Goal: Task Accomplishment & Management: Use online tool/utility

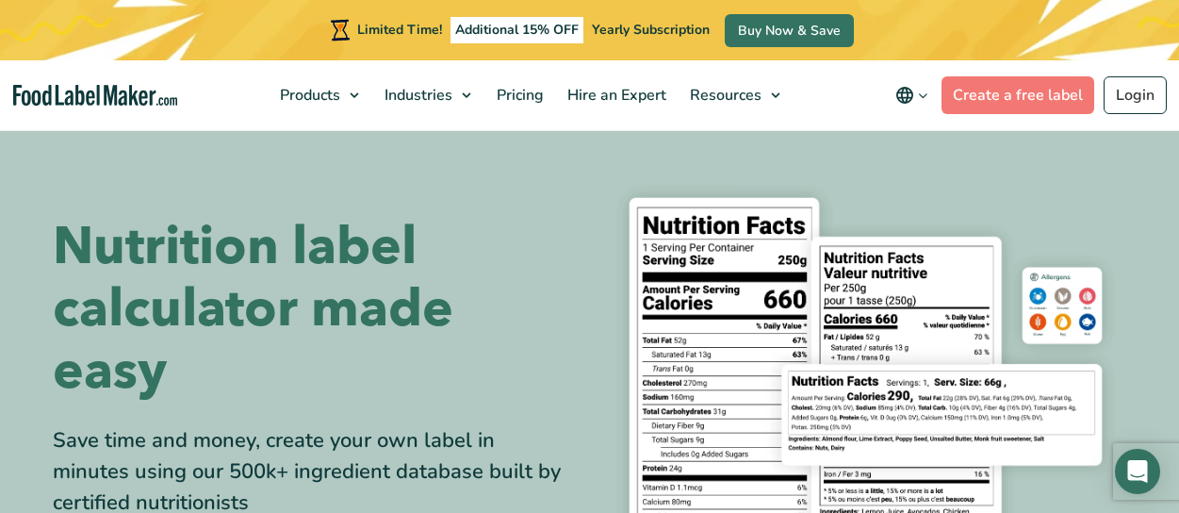
click at [185, 434] on div "Save time and money, create your own label in minutes using our 500k+ ingredien…" at bounding box center [314, 471] width 523 height 93
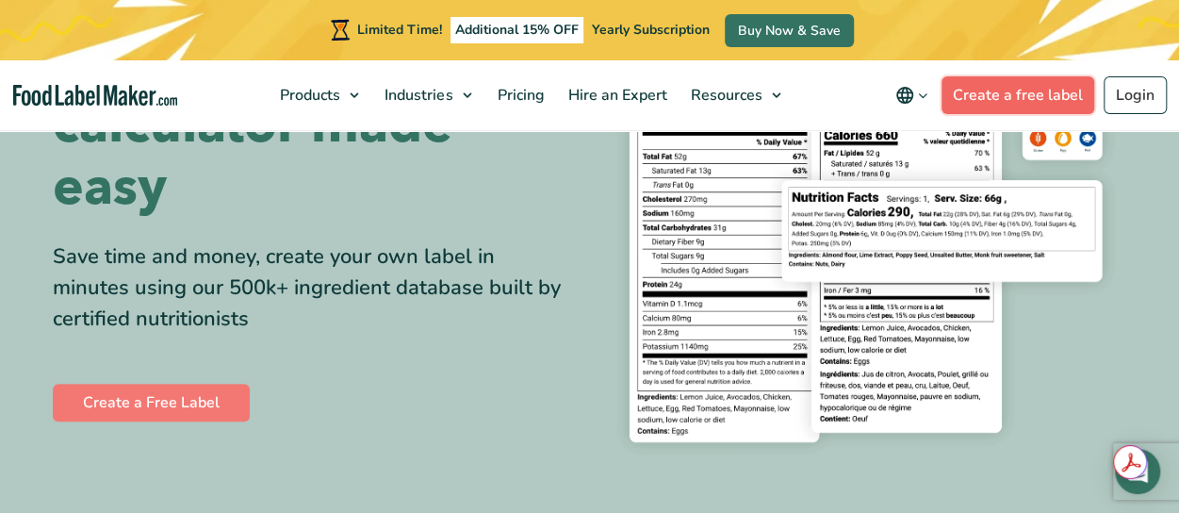
click at [1035, 94] on link "Create a free label" at bounding box center [1018, 95] width 153 height 38
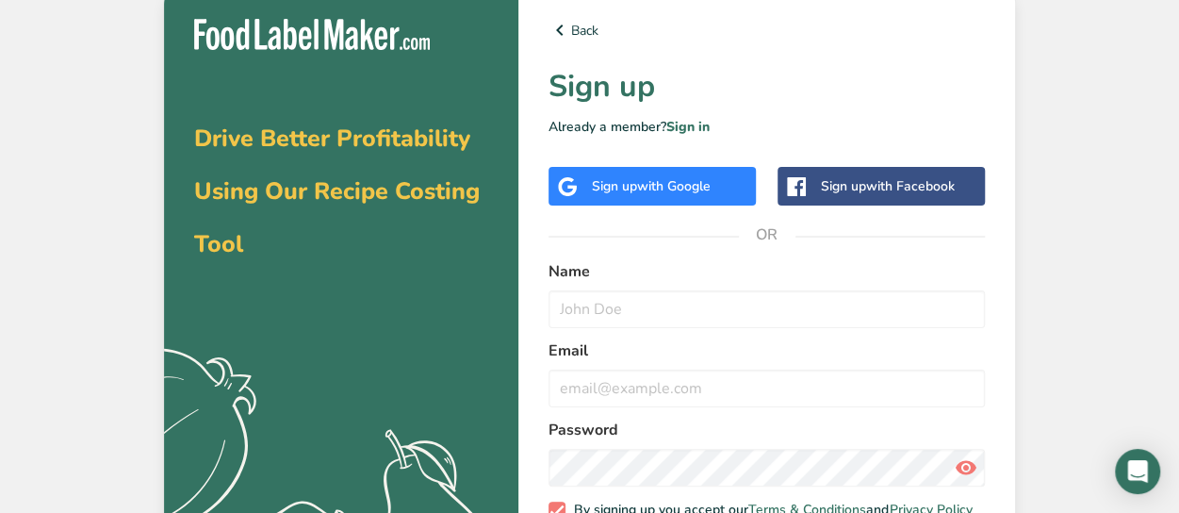
click at [624, 188] on div "Sign up with Google" at bounding box center [651, 186] width 119 height 20
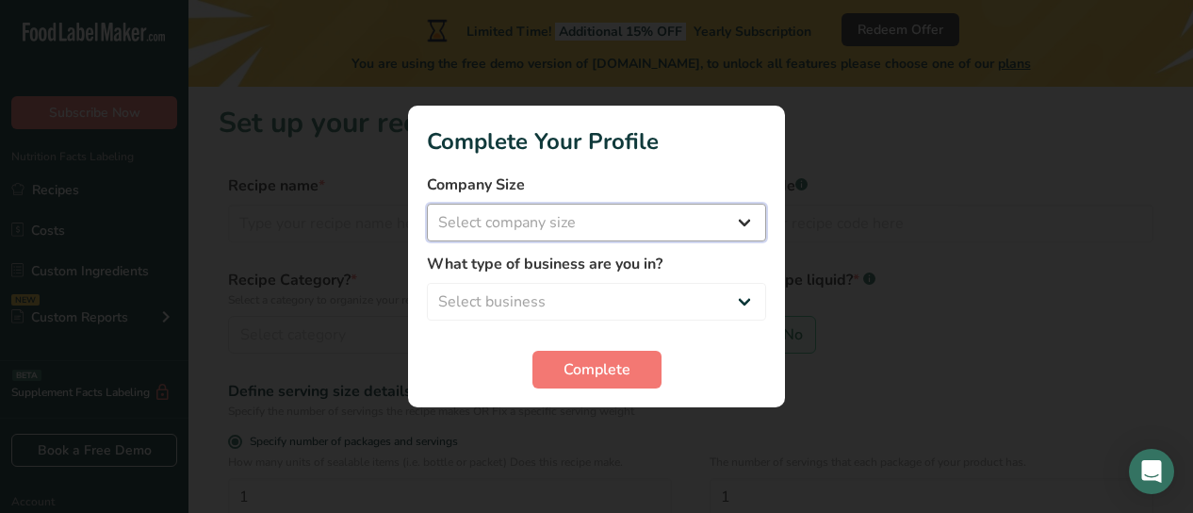
click at [622, 233] on select "Select company size Fewer than 10 Employees 10 to 50 Employees 51 to 500 Employ…" at bounding box center [596, 223] width 339 height 38
select select "1"
click at [427, 204] on select "Select company size Fewer than 10 Employees 10 to 50 Employees 51 to 500 Employ…" at bounding box center [596, 223] width 339 height 38
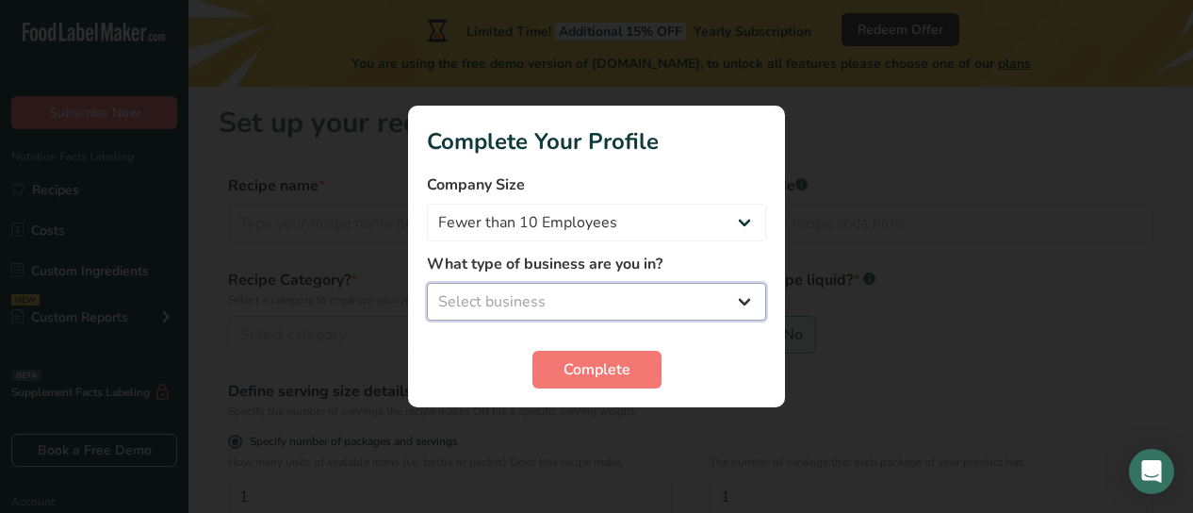
click at [675, 291] on select "Select business Packaged Food Manufacturer Restaurant & Cafe Bakery Meal Plans …" at bounding box center [596, 302] width 339 height 38
select select "8"
click at [427, 283] on select "Select business Packaged Food Manufacturer Restaurant & Cafe Bakery Meal Plans …" at bounding box center [596, 302] width 339 height 38
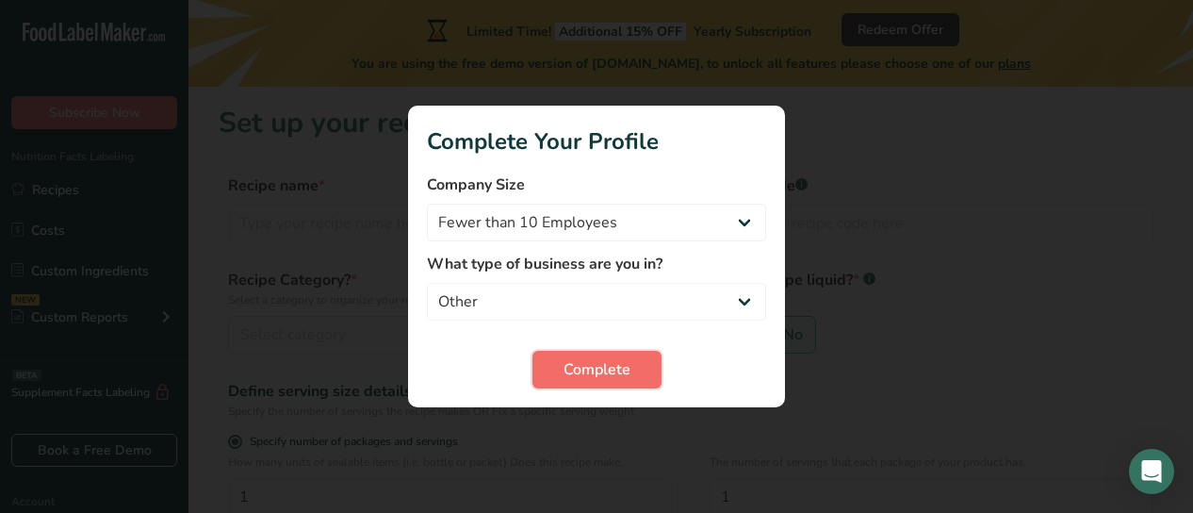
click at [629, 363] on span "Complete" at bounding box center [597, 369] width 67 height 23
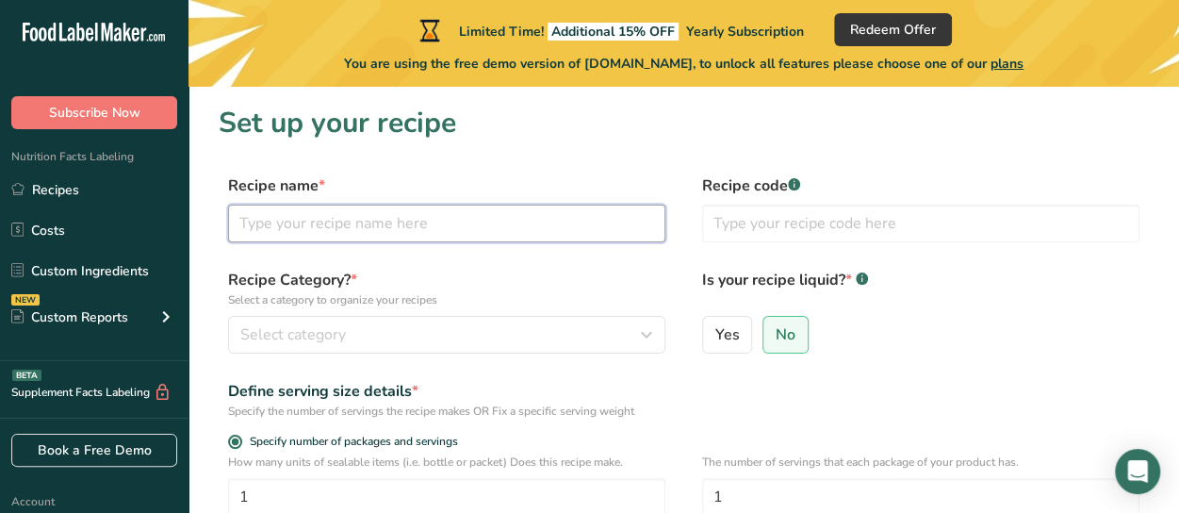
click at [387, 225] on input "text" at bounding box center [446, 224] width 437 height 38
type input "N"
type input "New Improved Smoothie"
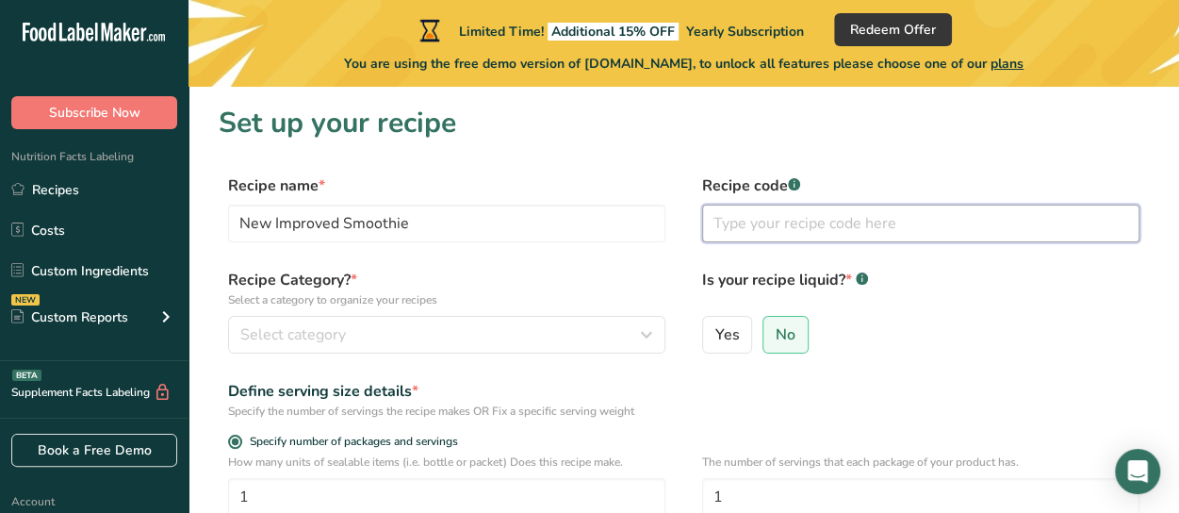
click at [897, 224] on input "text" at bounding box center [920, 224] width 437 height 38
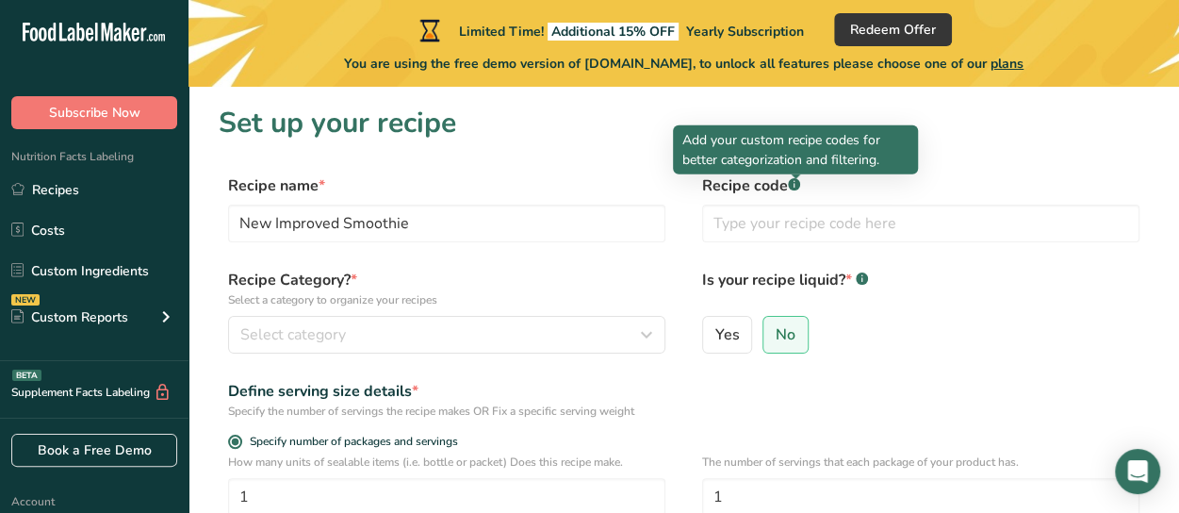
click at [795, 180] on div at bounding box center [795, 178] width 9 height 9
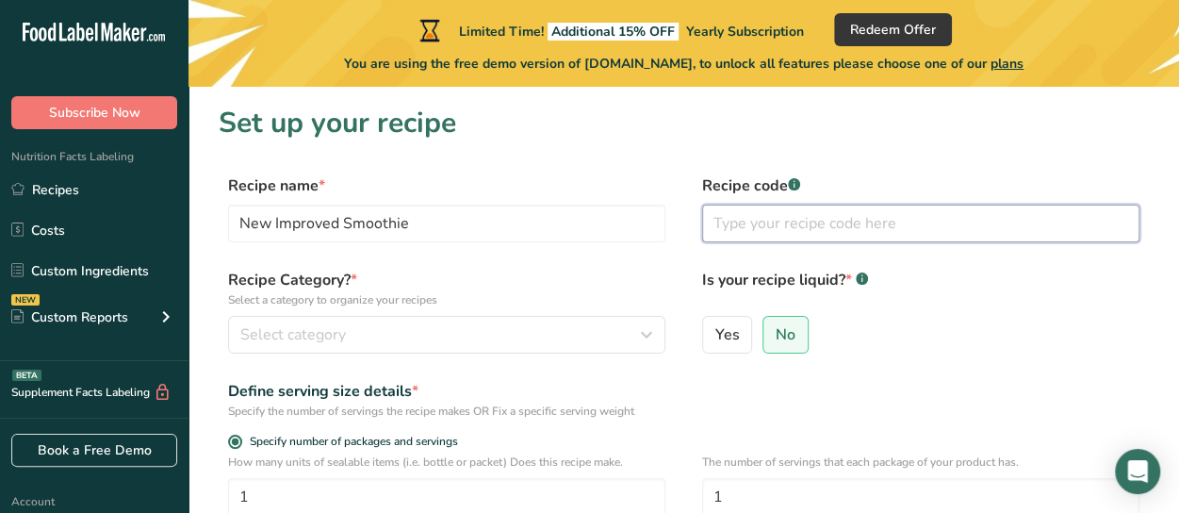
click at [789, 222] on input "text" at bounding box center [920, 224] width 437 height 38
type input "BS"
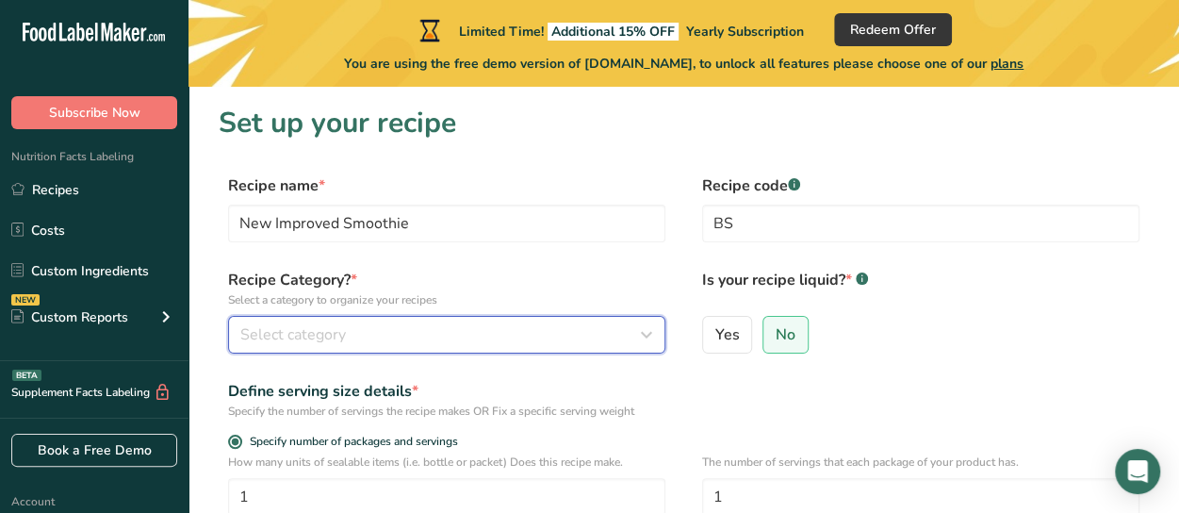
click at [396, 333] on div "Select category" at bounding box center [441, 334] width 402 height 23
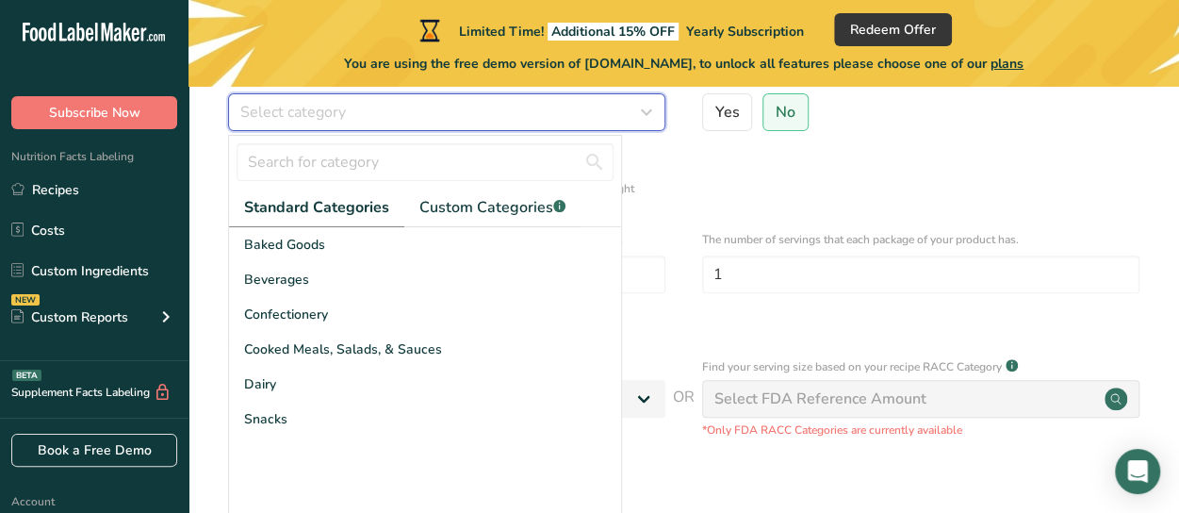
scroll to position [225, 0]
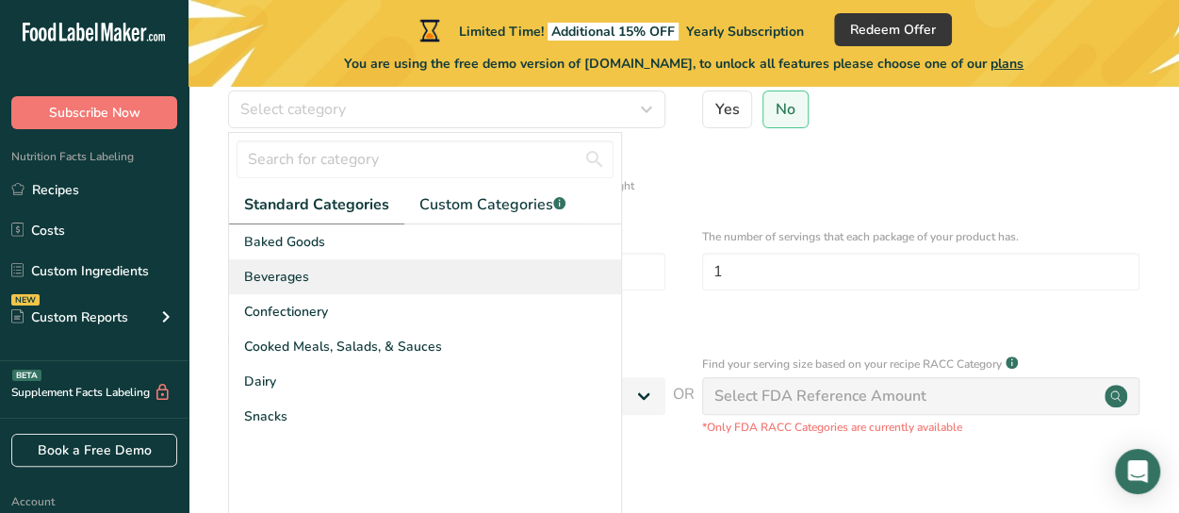
click at [292, 275] on span "Beverages" at bounding box center [276, 277] width 65 height 20
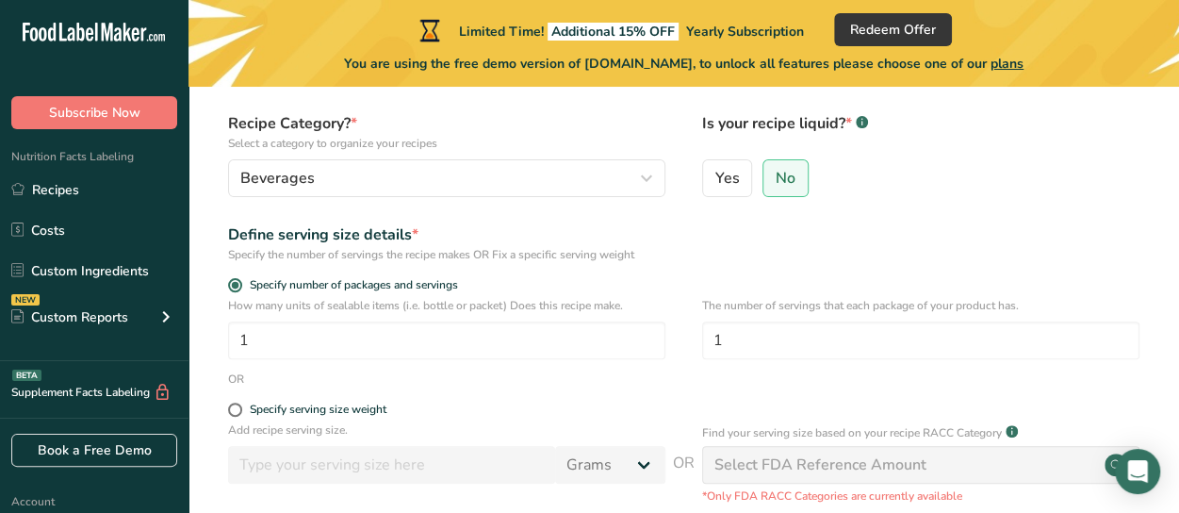
scroll to position [157, 0]
click at [726, 176] on span "Yes" at bounding box center [728, 177] width 25 height 19
click at [716, 176] on input "Yes" at bounding box center [709, 177] width 12 height 12
radio input "true"
radio input "false"
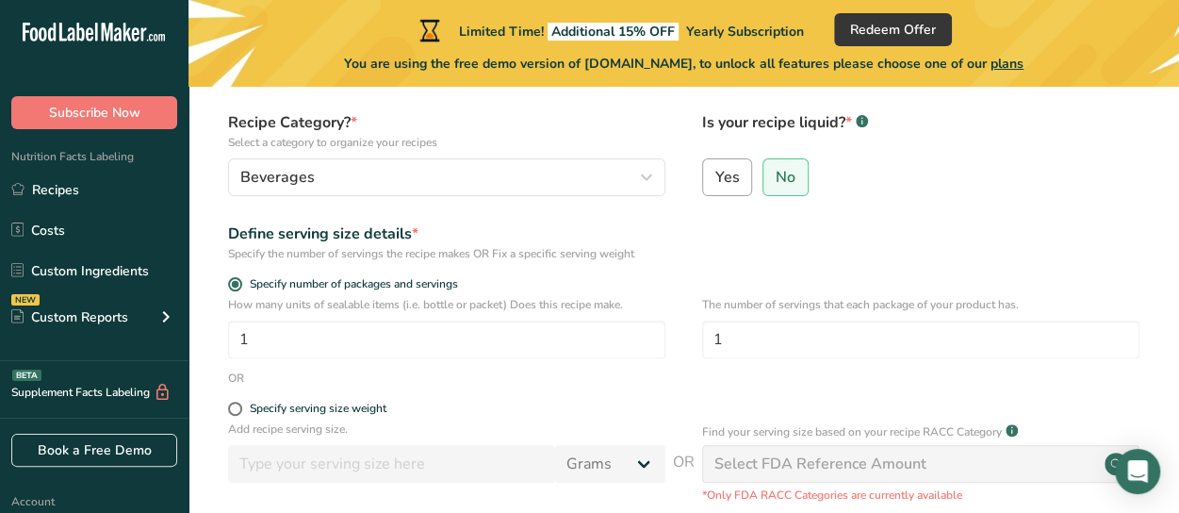
select select "22"
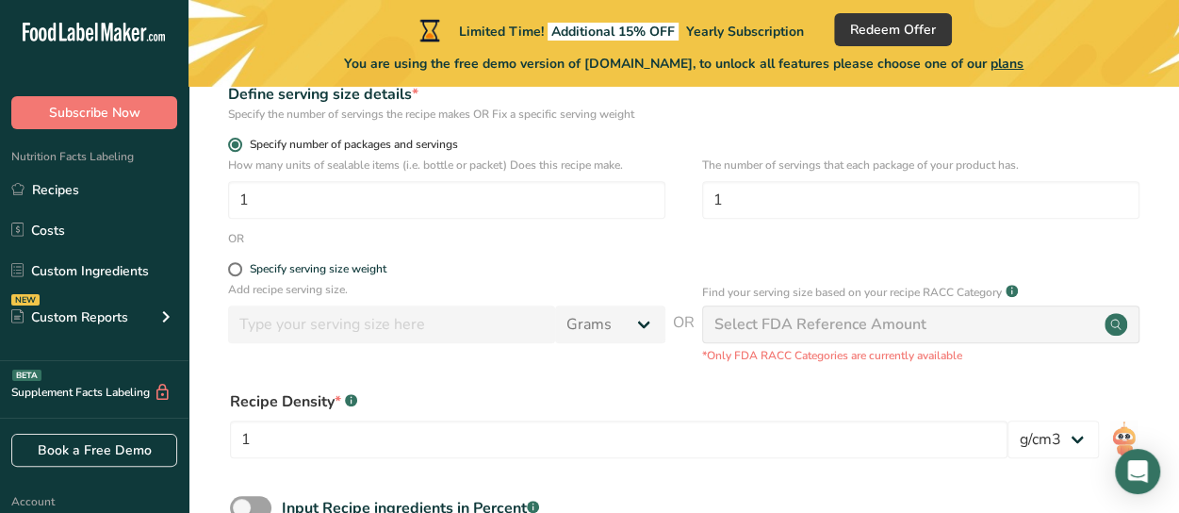
scroll to position [299, 0]
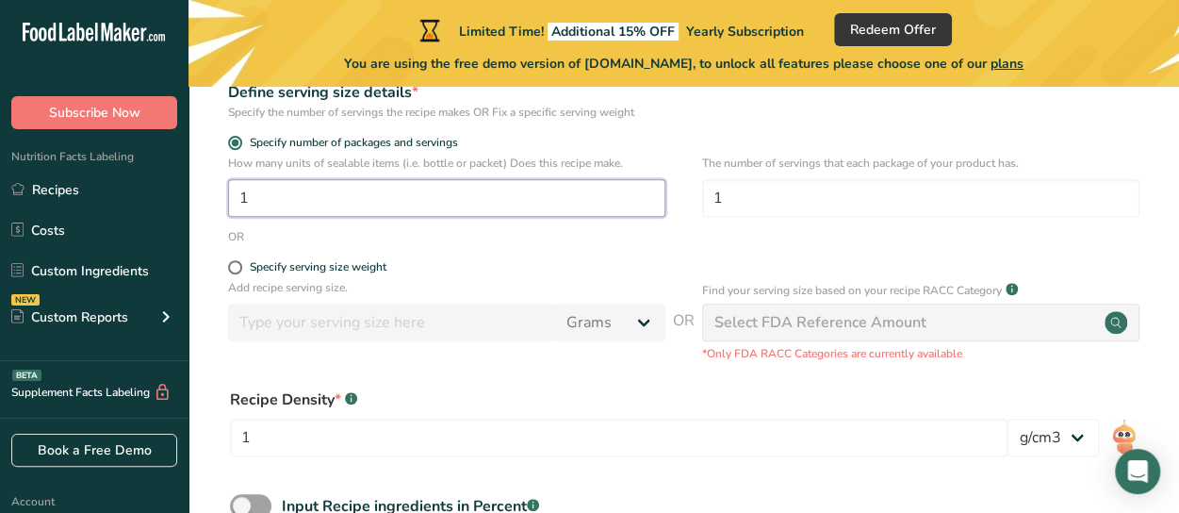
click at [400, 204] on input "1" at bounding box center [446, 198] width 437 height 38
type input "1"
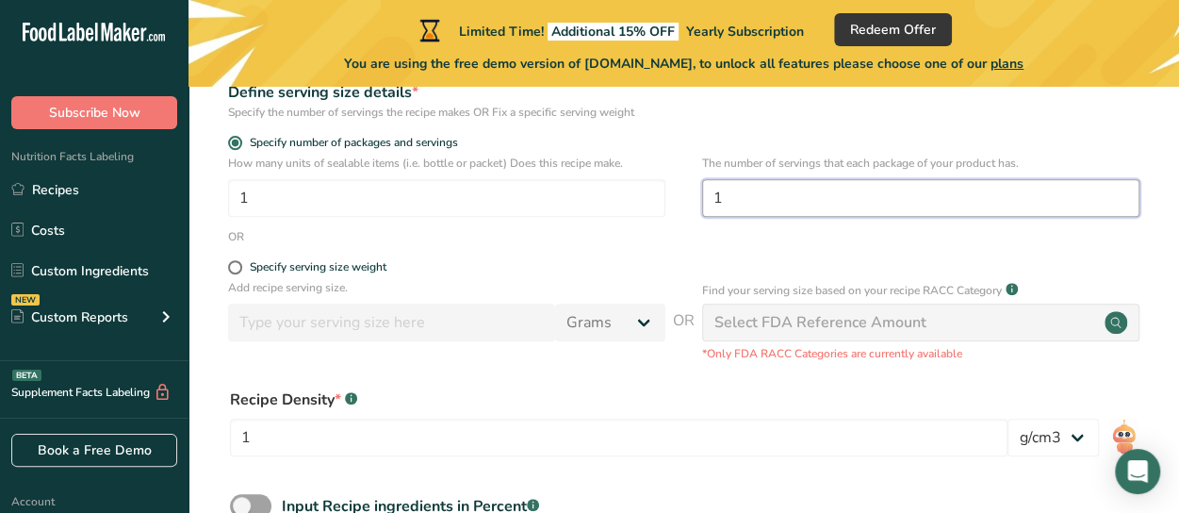
click at [739, 187] on input "1" at bounding box center [920, 198] width 437 height 38
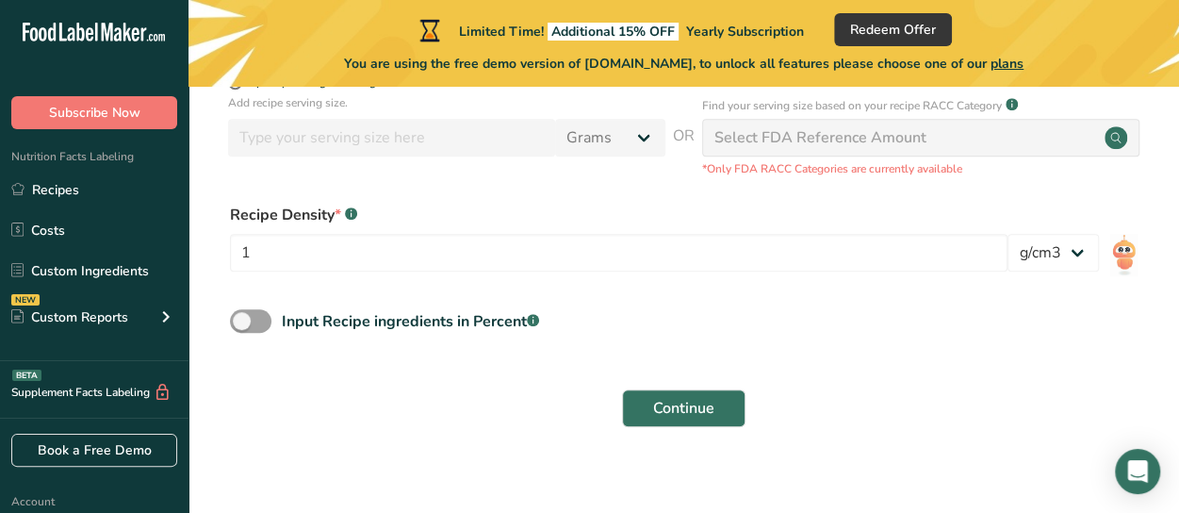
scroll to position [485, 0]
type input "4"
click at [1078, 247] on select "lb/ft3 g/cm3" at bounding box center [1053, 251] width 91 height 38
select select "23"
click at [1008, 232] on select "lb/ft3 g/cm3" at bounding box center [1053, 251] width 91 height 38
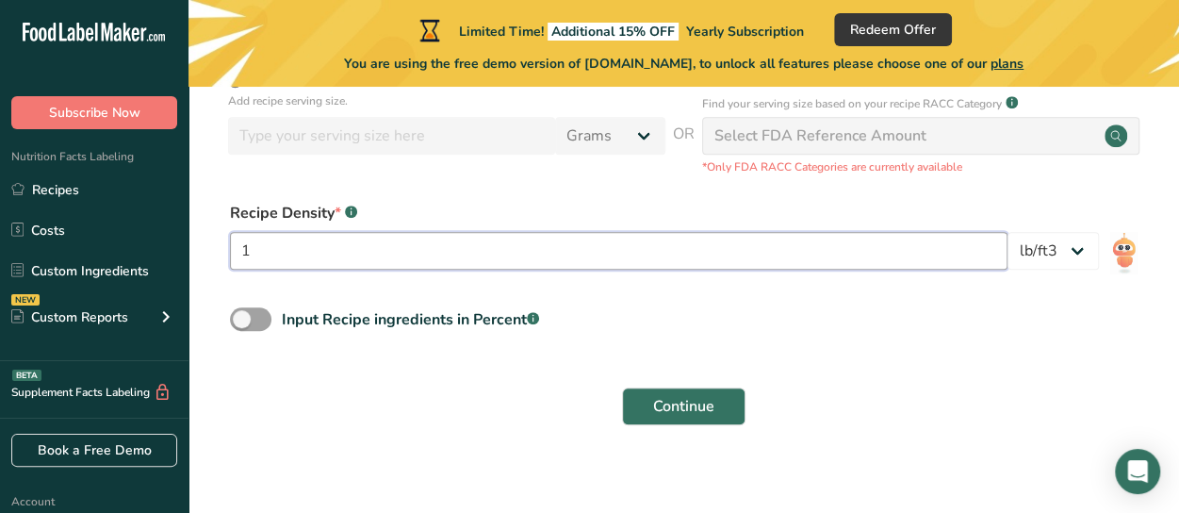
click at [351, 258] on input "1" at bounding box center [619, 251] width 778 height 38
click at [351, 258] on input "number" at bounding box center [619, 251] width 778 height 38
type input "0.5"
click at [264, 316] on span at bounding box center [250, 319] width 41 height 24
click at [242, 316] on input "Input Recipe ingredients in Percent .a-a{fill:#347362;}.b-a{fill:#fff;}" at bounding box center [236, 319] width 12 height 12
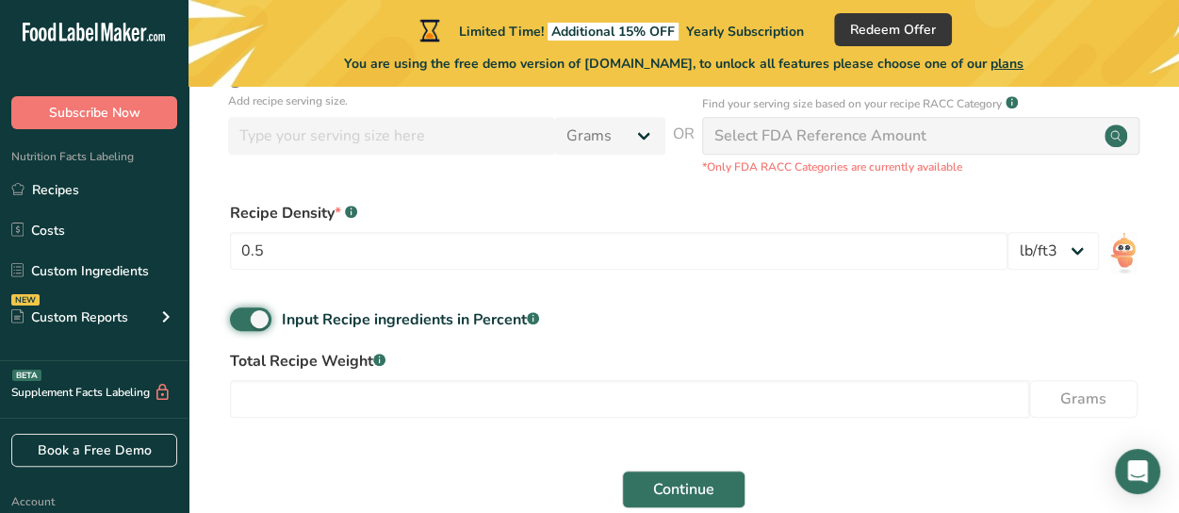
scroll to position [583, 0]
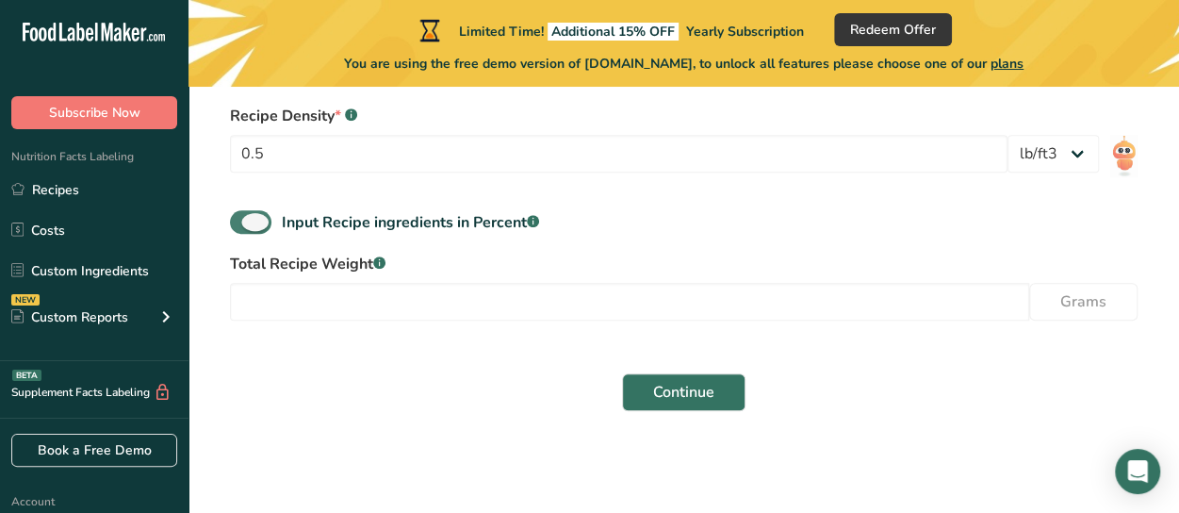
click at [249, 218] on span at bounding box center [250, 222] width 41 height 24
click at [242, 218] on input "Input Recipe ingredients in Percent .a-a{fill:#347362;}.b-a{fill:#fff;}" at bounding box center [236, 222] width 12 height 12
checkbox input "false"
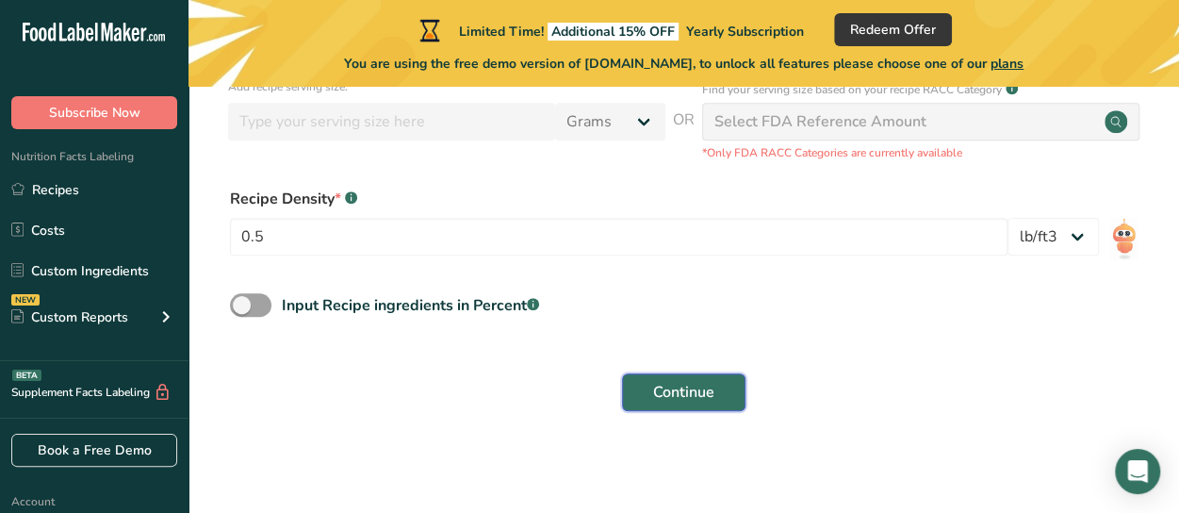
click at [711, 405] on button "Continue" at bounding box center [683, 392] width 123 height 38
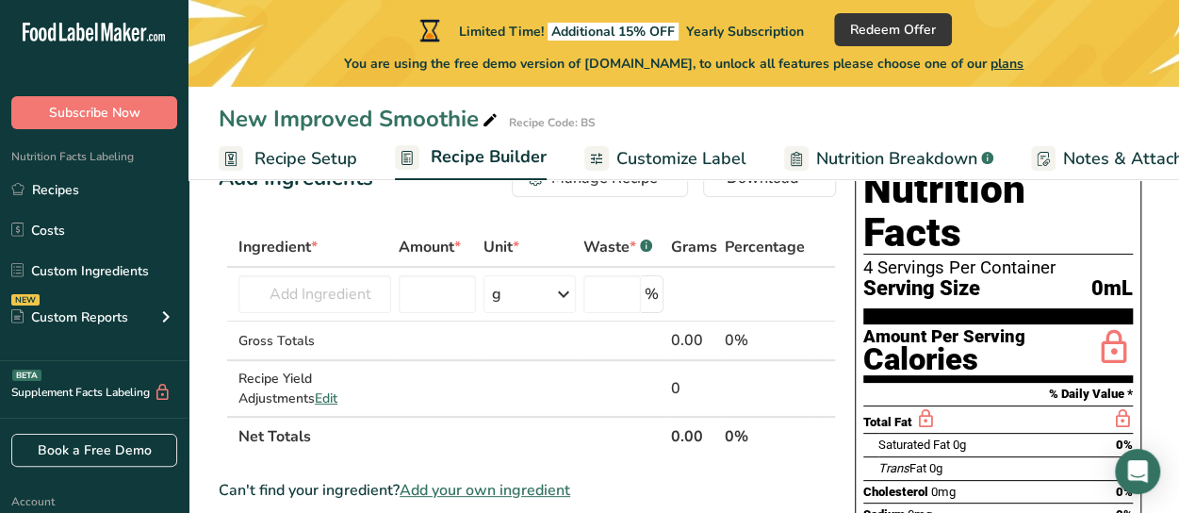
scroll to position [65, 0]
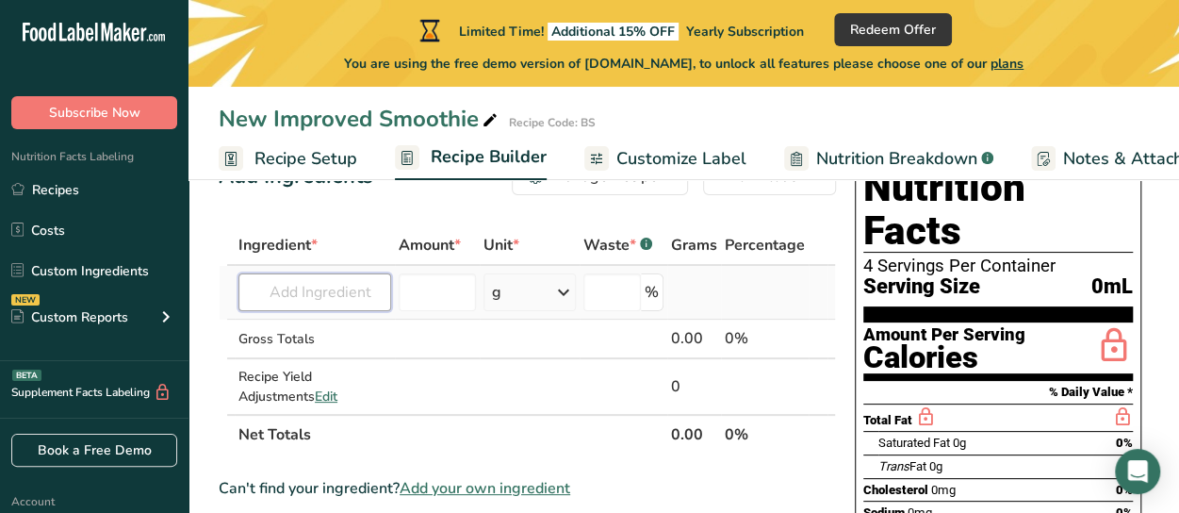
click at [349, 287] on input "text" at bounding box center [315, 292] width 153 height 38
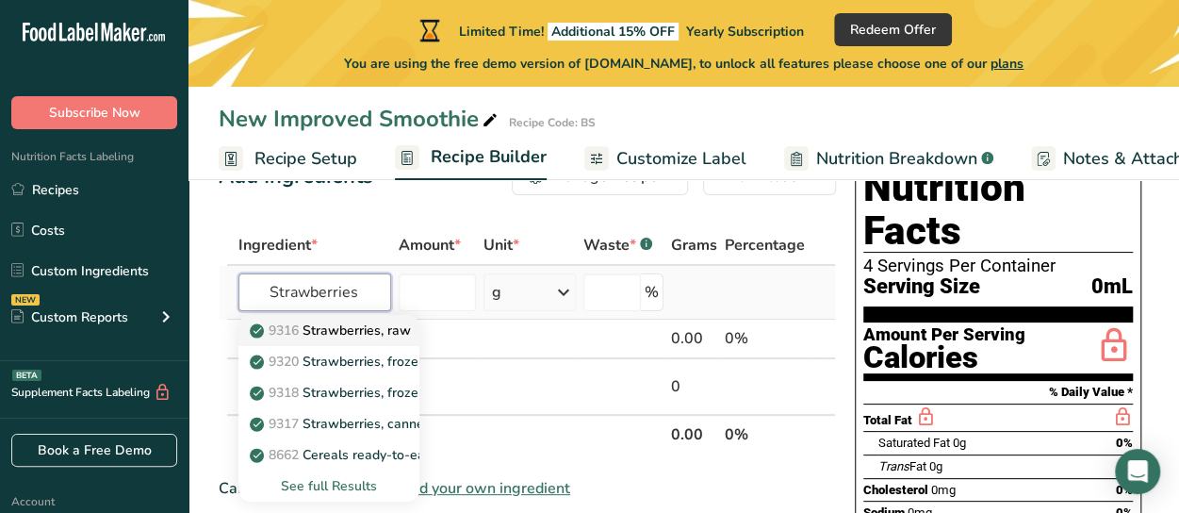
type input "Strawberries"
click at [353, 327] on p "9316 Strawberries, raw" at bounding box center [332, 331] width 157 height 20
type input "Strawberries, raw"
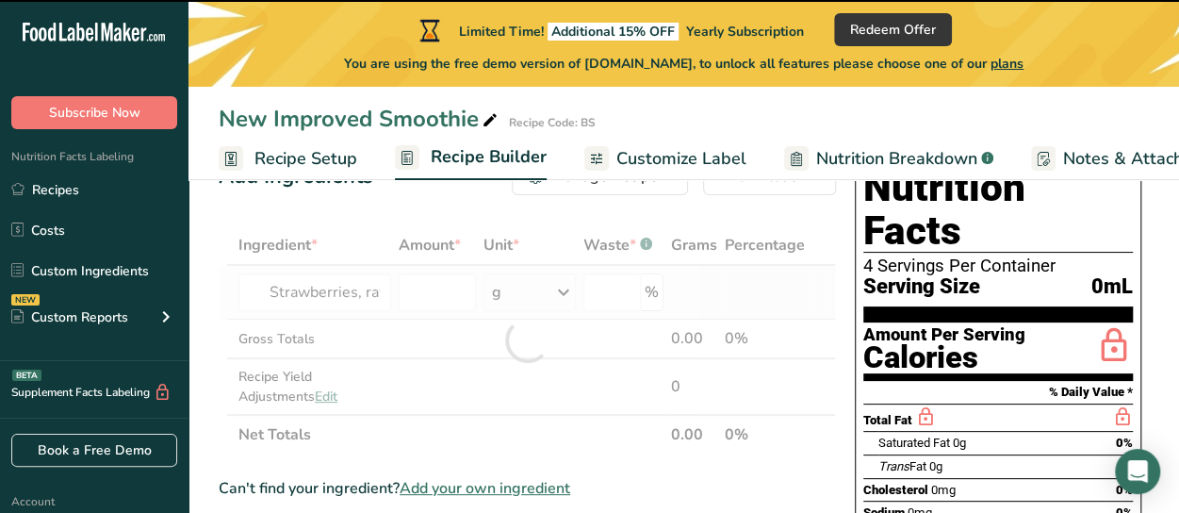
type input "0"
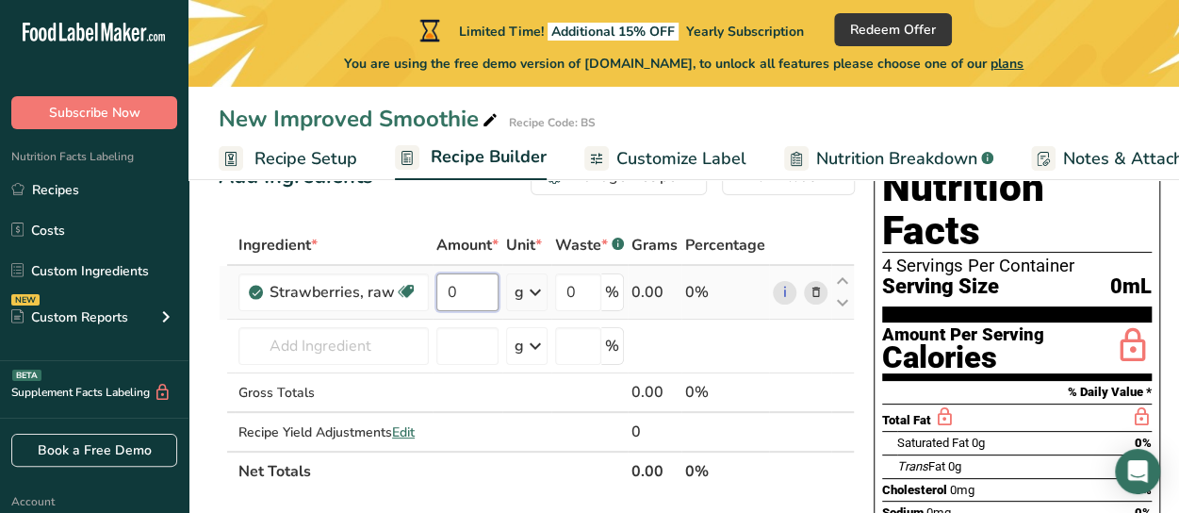
click at [462, 289] on input "0" at bounding box center [467, 292] width 62 height 38
type input "48"
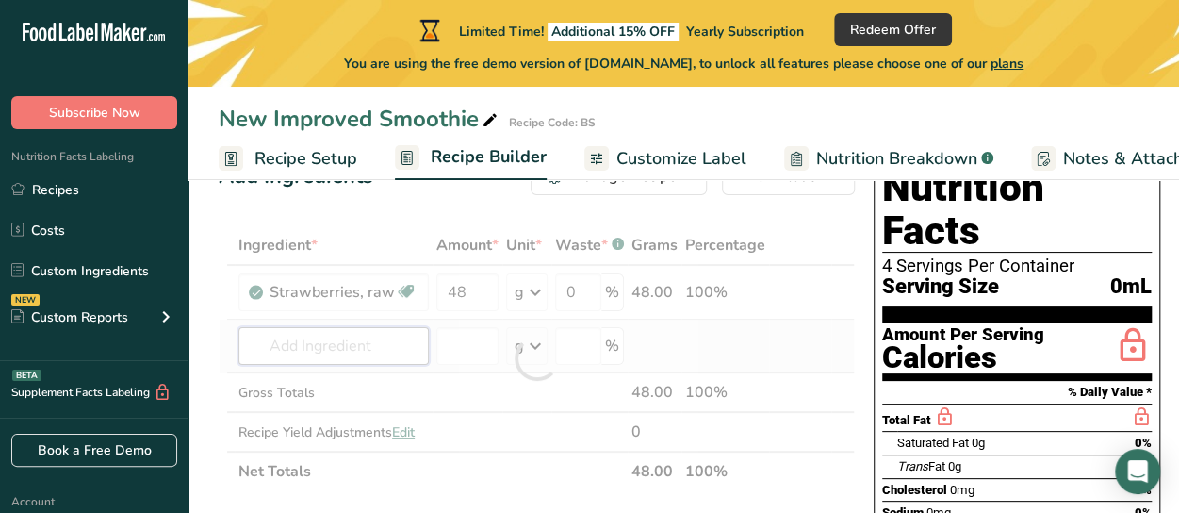
click at [321, 336] on div "Ingredient * Amount * Unit * Waste * .a-a{fill:#347362;}.b-a{fill:#fff;} Grams …" at bounding box center [537, 358] width 636 height 266
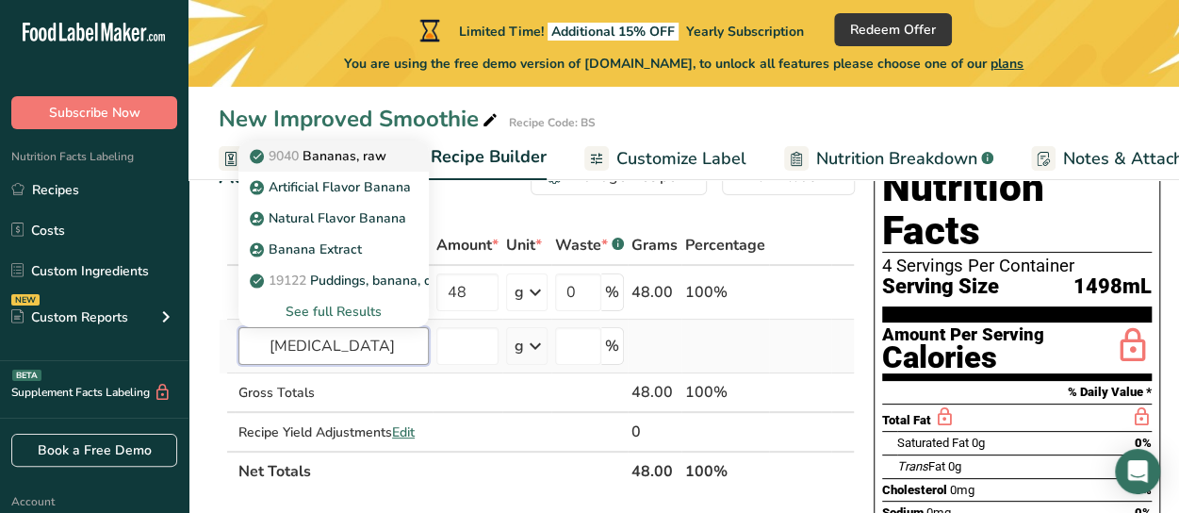
type input "[MEDICAL_DATA]"
click at [351, 148] on p "9040 [GEOGRAPHIC_DATA], raw" at bounding box center [320, 156] width 133 height 20
type input "Bananas, raw"
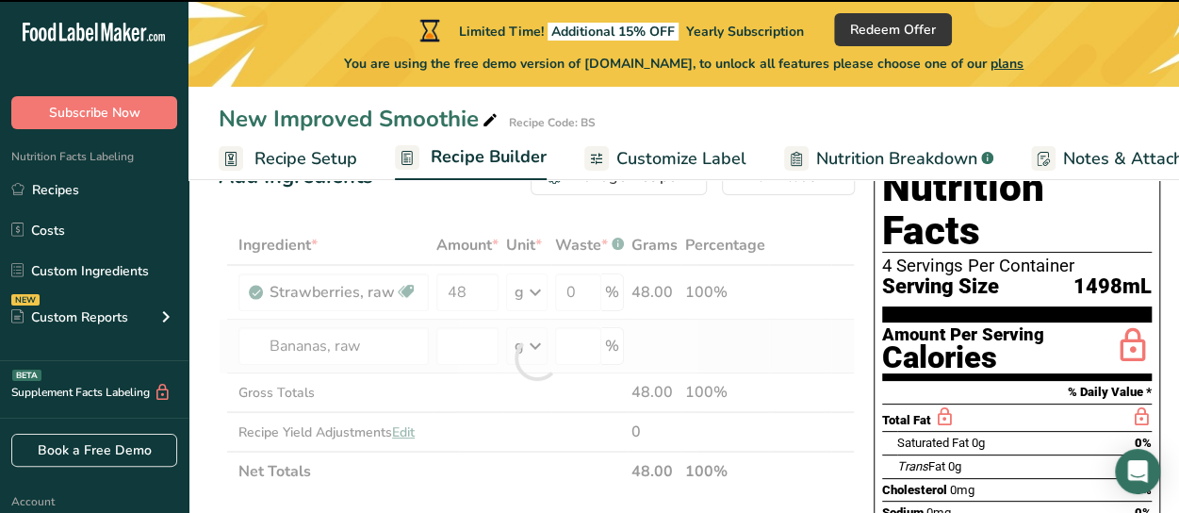
type input "0"
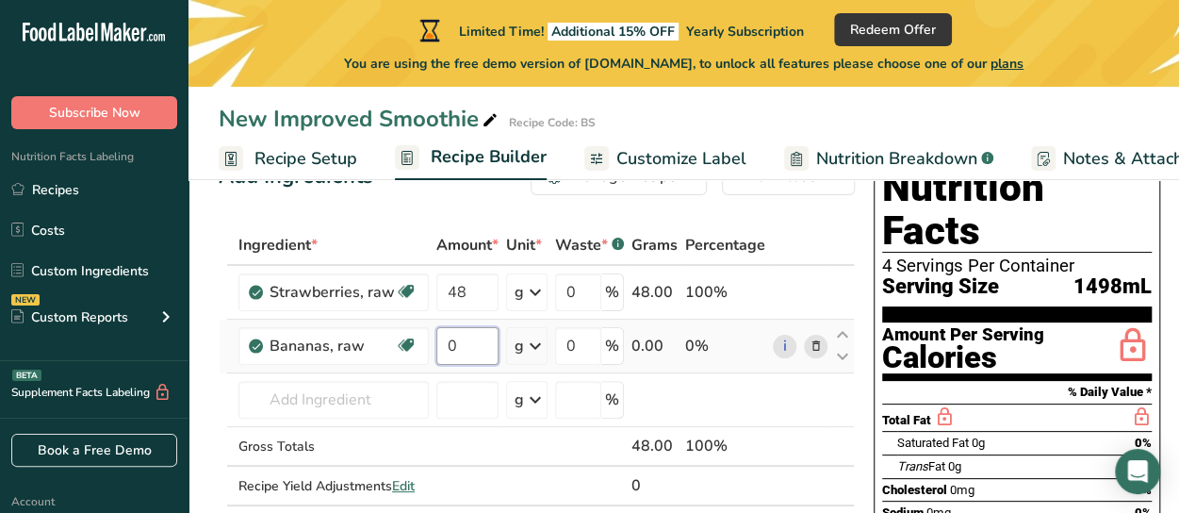
click at [466, 348] on input "0" at bounding box center [467, 346] width 62 height 38
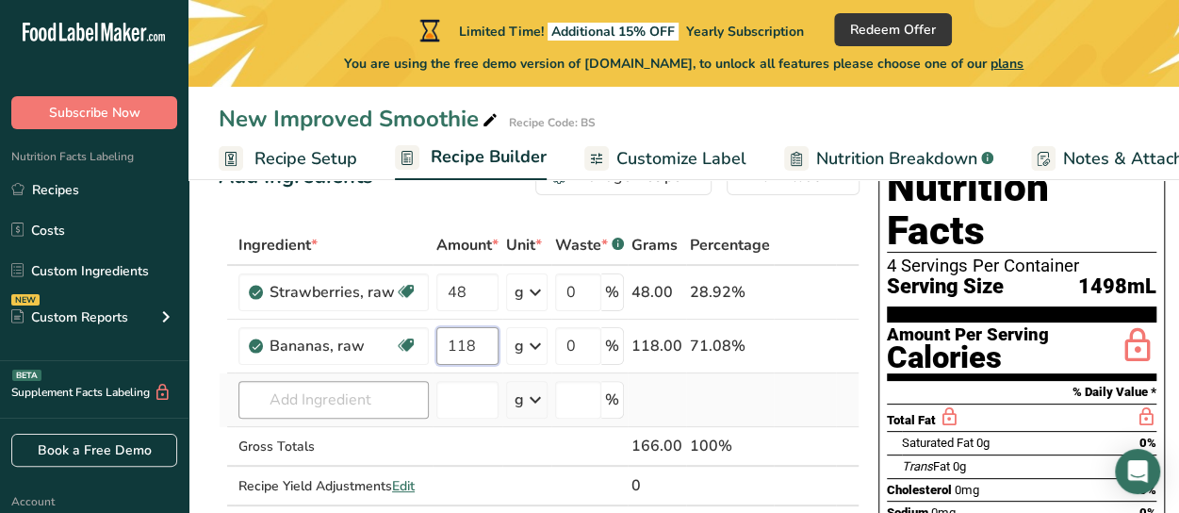
type input "118"
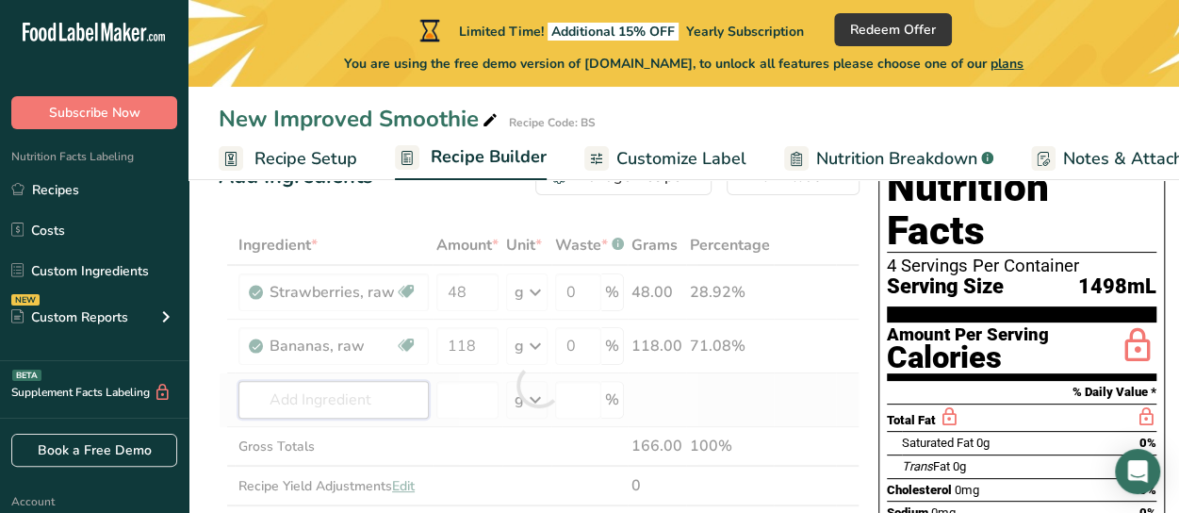
click at [371, 401] on div "Ingredient * Amount * Unit * Waste * .a-a{fill:#347362;}.b-a{fill:#fff;} Grams …" at bounding box center [539, 385] width 641 height 320
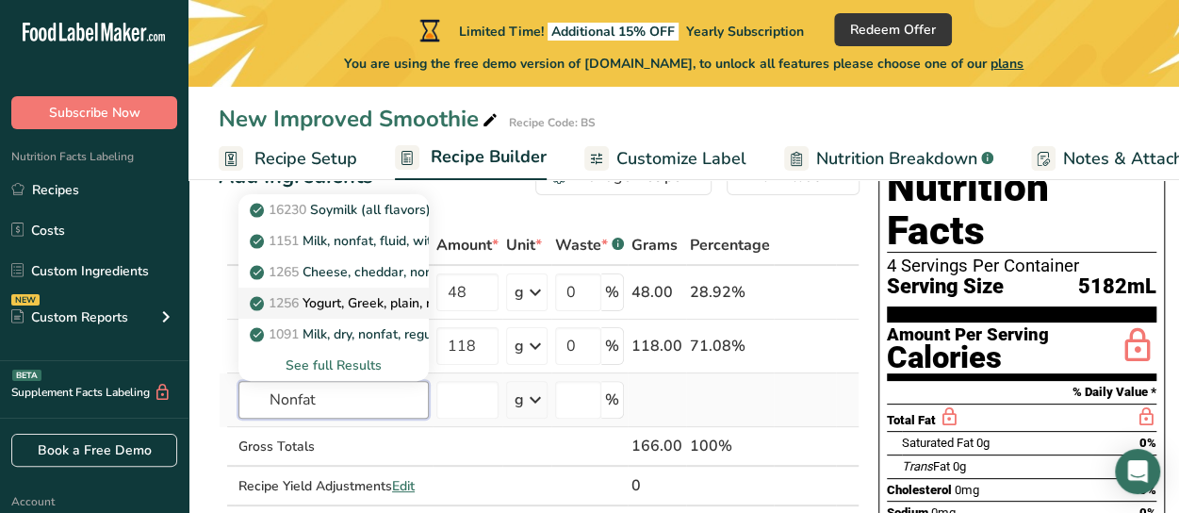
type input "Nonfat"
click at [326, 301] on p "1256 Yogurt, Greek, plain, nonfat (Includes foods for USDA's Food Distribution …" at bounding box center [528, 303] width 549 height 20
type input "Yogurt, Greek, plain, nonfat (Includes foods for USDA's Food Distribution Progr…"
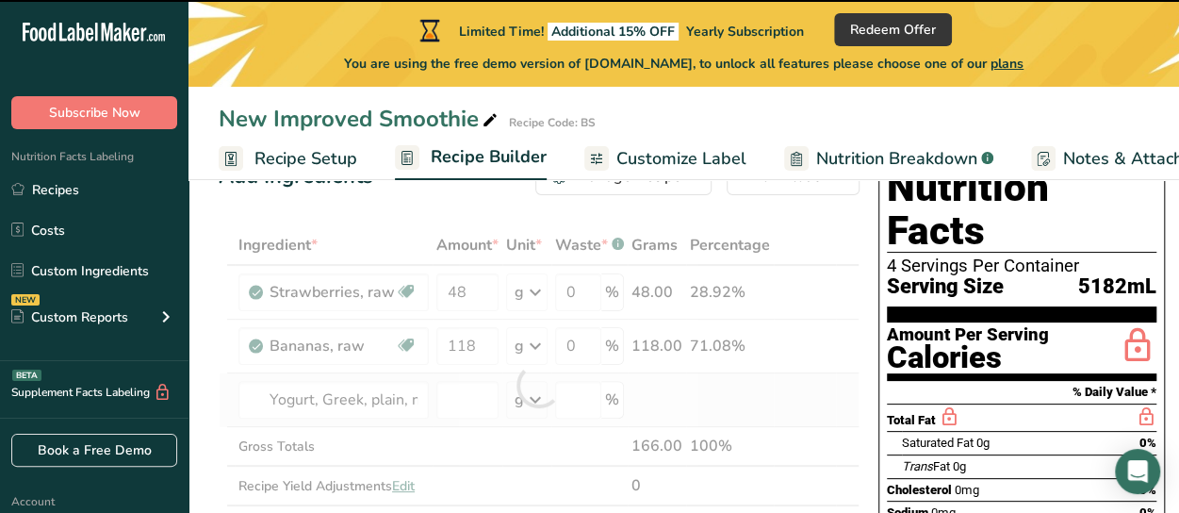
type input "0"
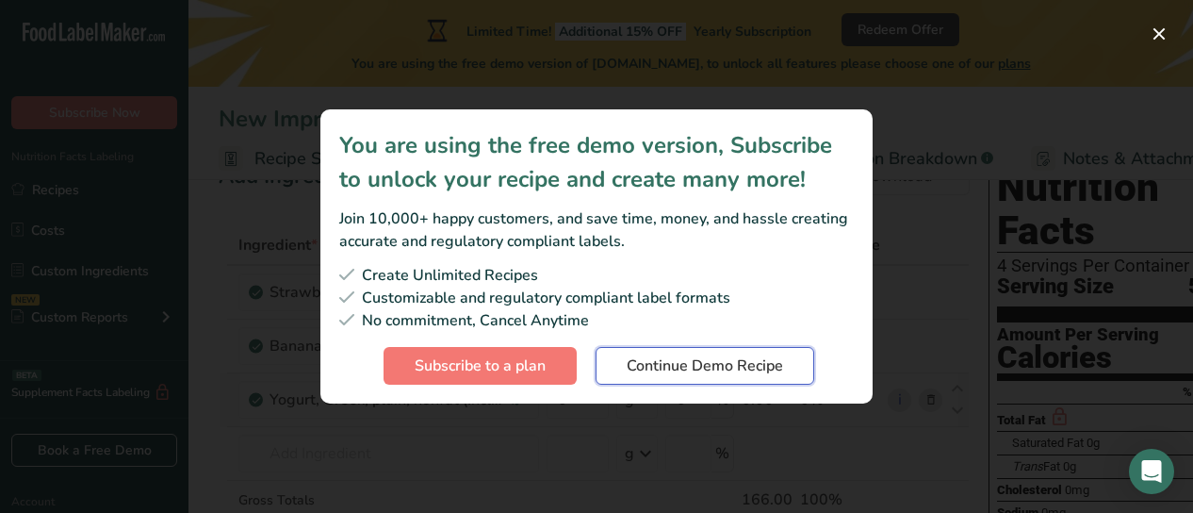
click at [674, 364] on span "Continue Demo Recipe" at bounding box center [705, 365] width 156 height 23
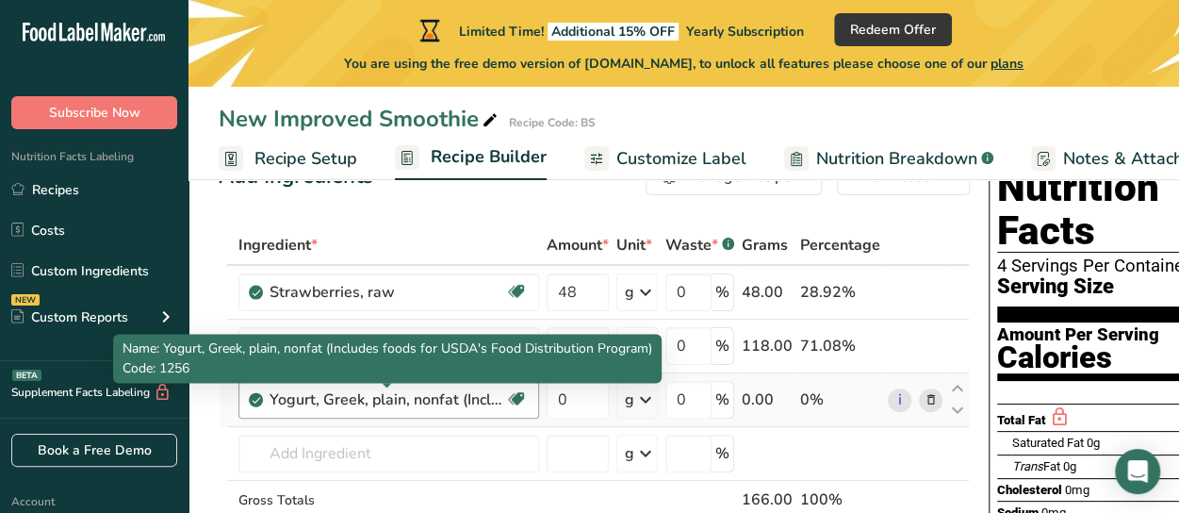
click at [416, 399] on div "Yogurt, Greek, plain, nonfat (Includes foods for USDA's Food Distribution Progr…" at bounding box center [388, 399] width 236 height 23
click at [456, 398] on div "Yogurt, Greek, plain, nonfat (Includes foods for USDA's Food Distribution Progr…" at bounding box center [388, 399] width 236 height 23
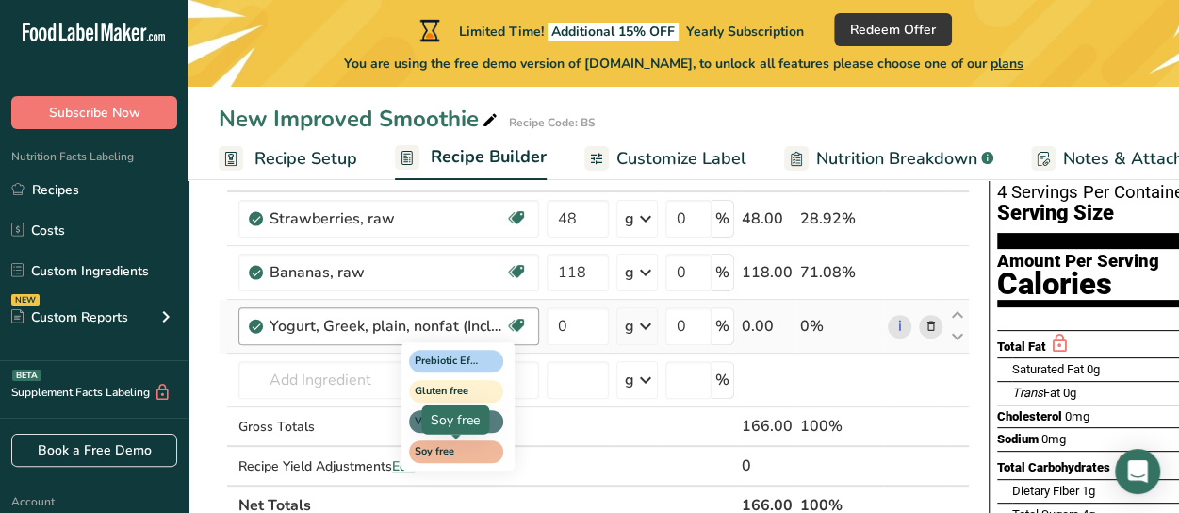
scroll to position [172, 0]
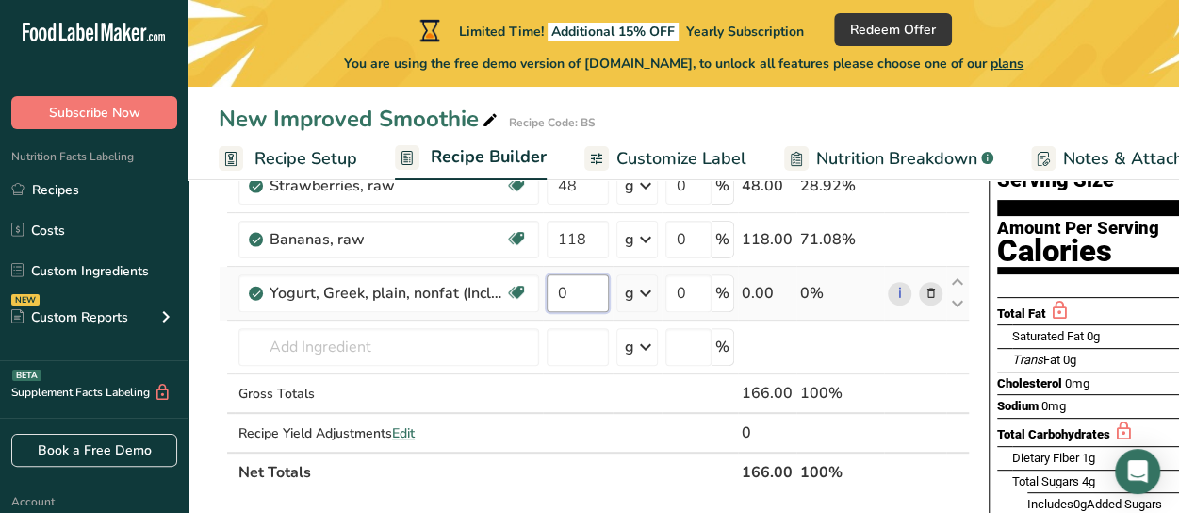
click at [571, 301] on input "0" at bounding box center [578, 293] width 62 height 38
type input "245"
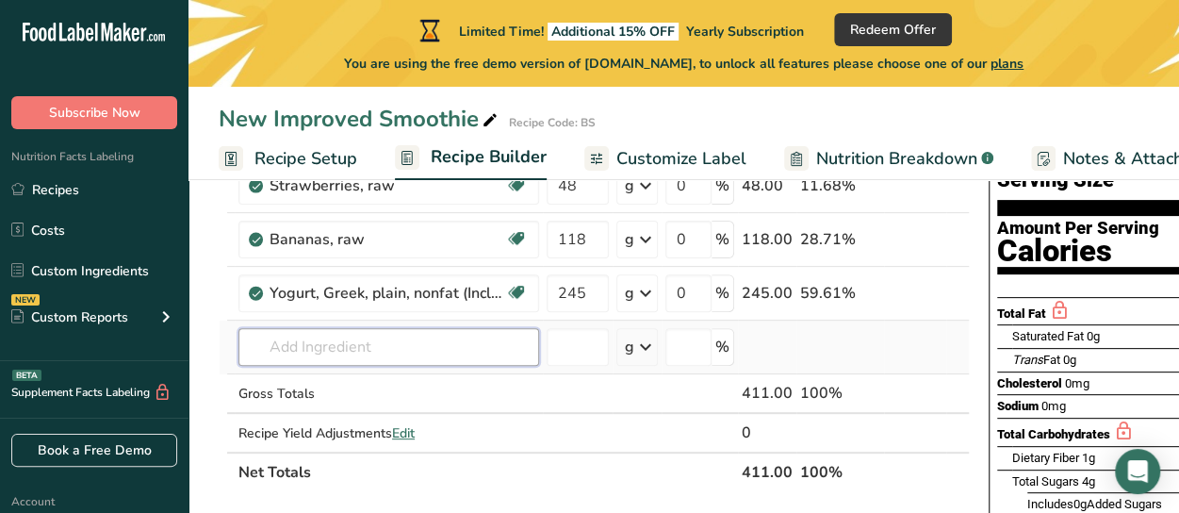
click at [366, 348] on div "Ingredient * Amount * Unit * Waste * .a-a{fill:#347362;}.b-a{fill:#fff;} Grams …" at bounding box center [594, 305] width 751 height 373
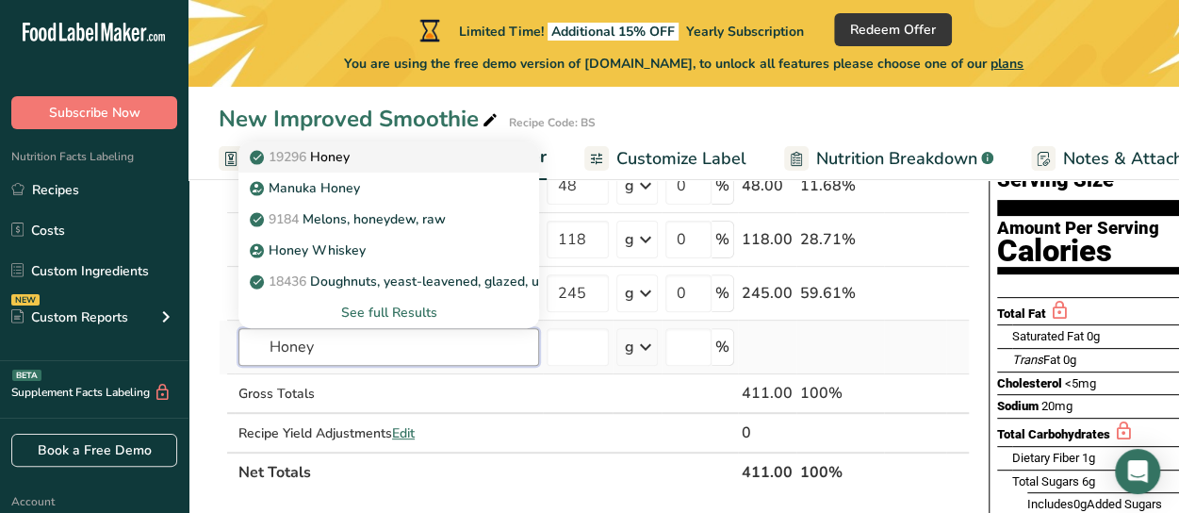
type input "Honey"
click at [350, 147] on p "19296 Honey" at bounding box center [302, 157] width 96 height 20
type input "Honey"
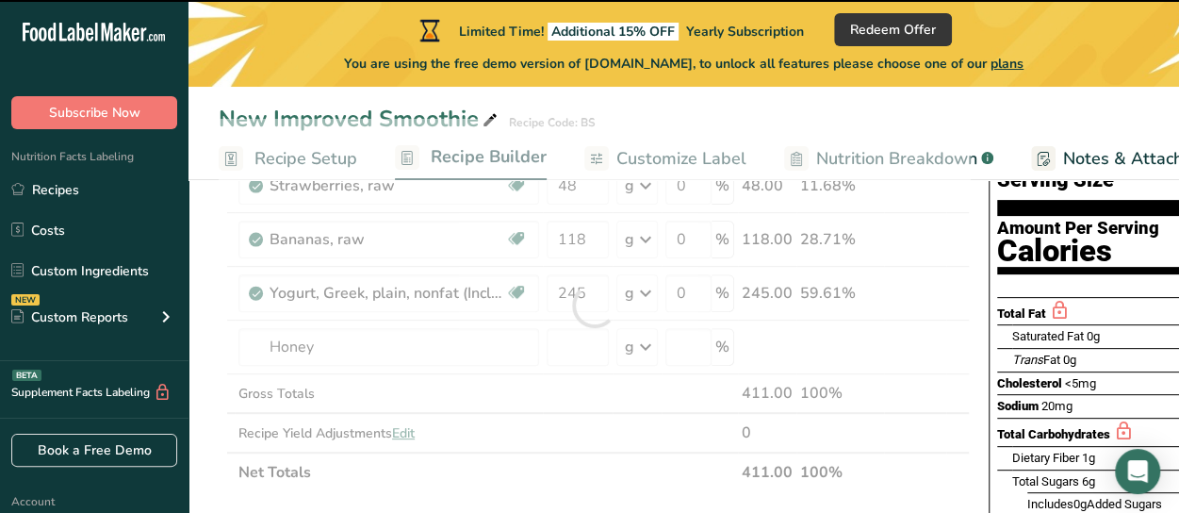
type input "0"
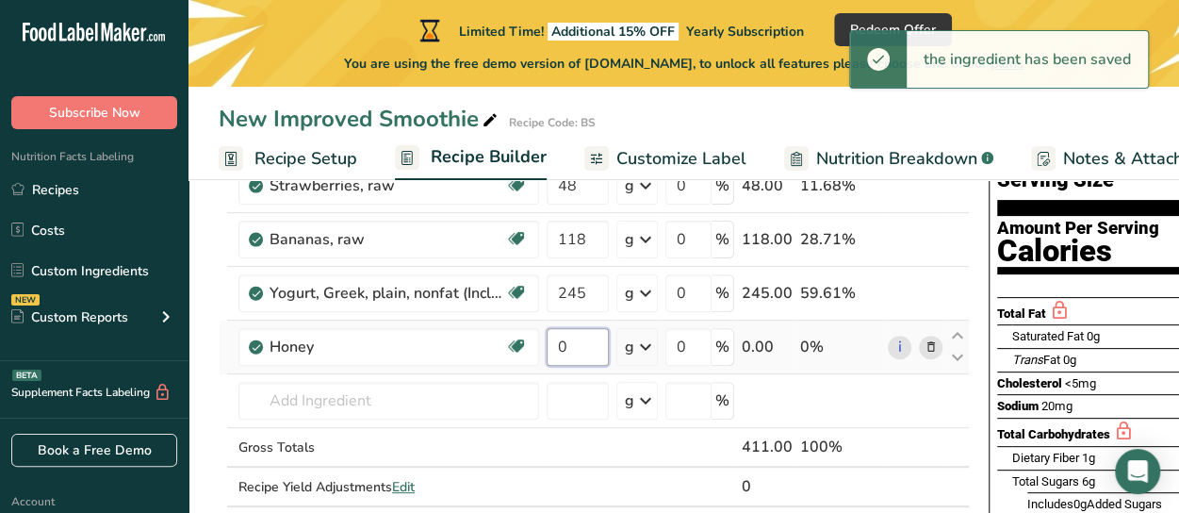
click at [578, 340] on input "0" at bounding box center [578, 347] width 62 height 38
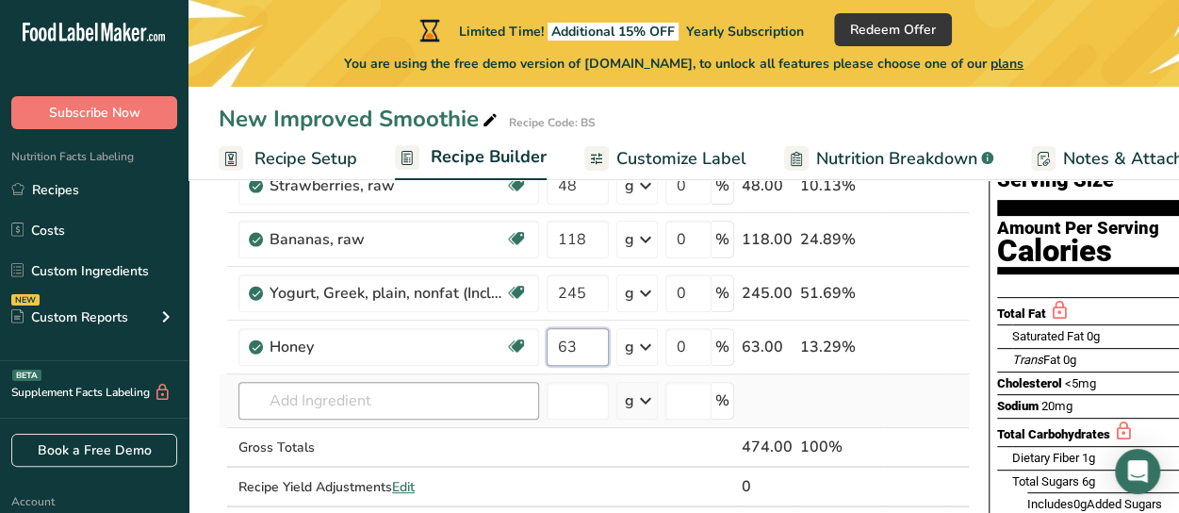
type input "63"
click at [318, 405] on div "Ingredient * Amount * Unit * Waste * .a-a{fill:#347362;}.b-a{fill:#fff;} Grams …" at bounding box center [594, 332] width 751 height 427
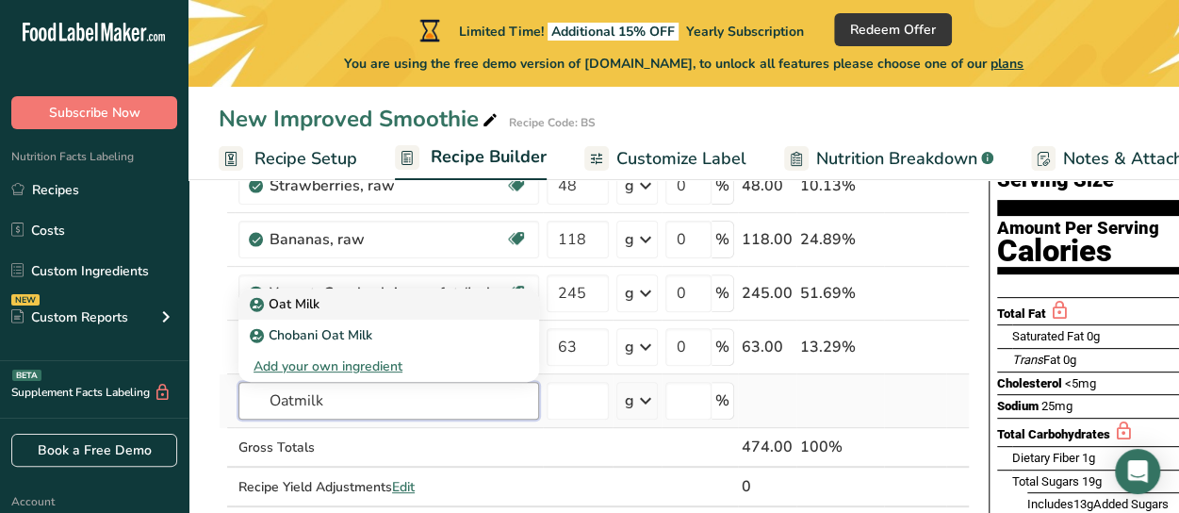
type input "Oatmilk"
click at [301, 296] on p "Oat Milk" at bounding box center [287, 304] width 66 height 20
type input "Oat Milk"
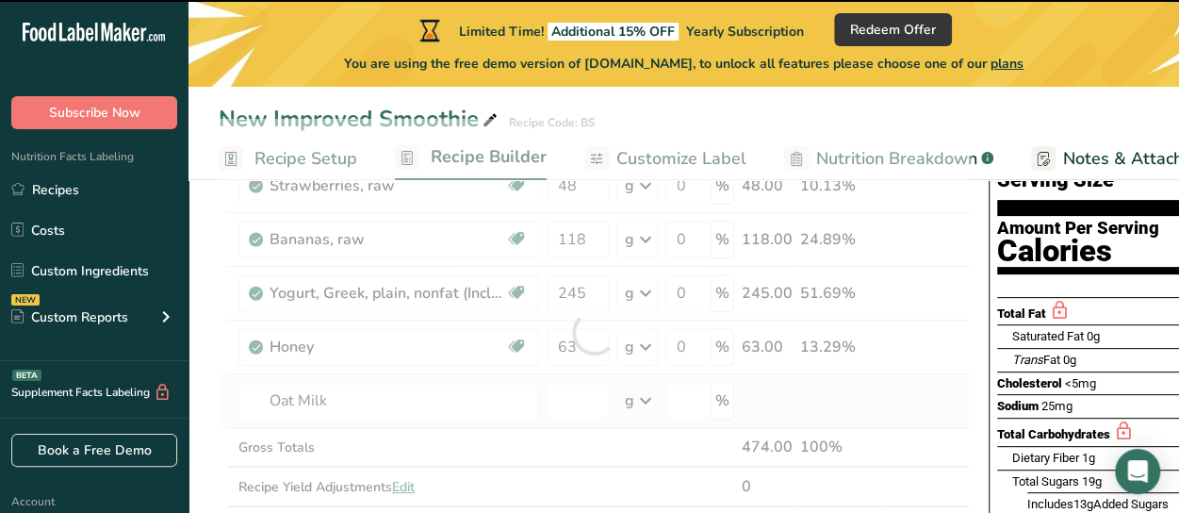
type input "0"
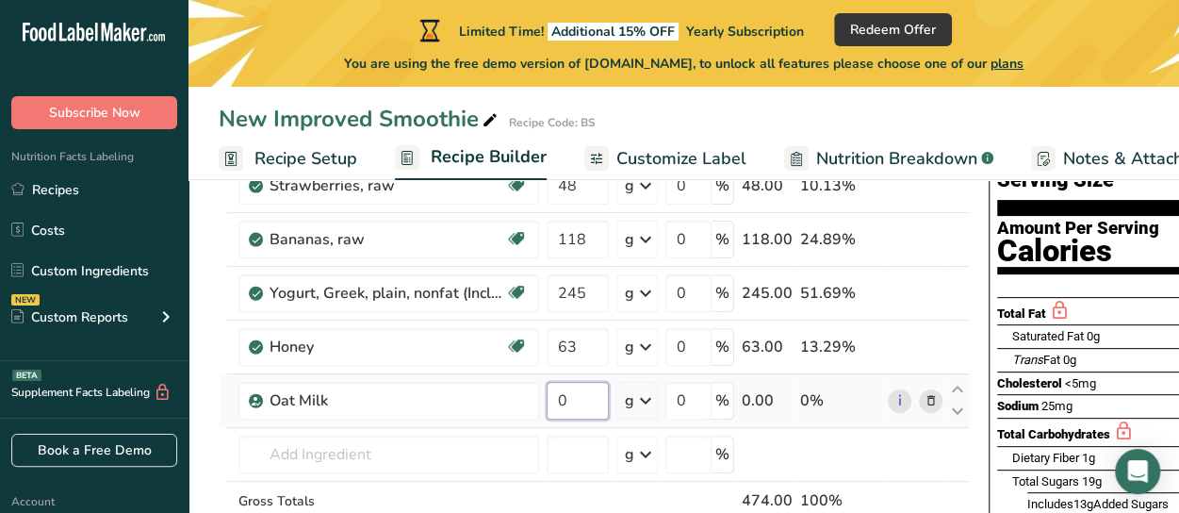
click at [577, 412] on input "0" at bounding box center [578, 401] width 62 height 38
type input "125"
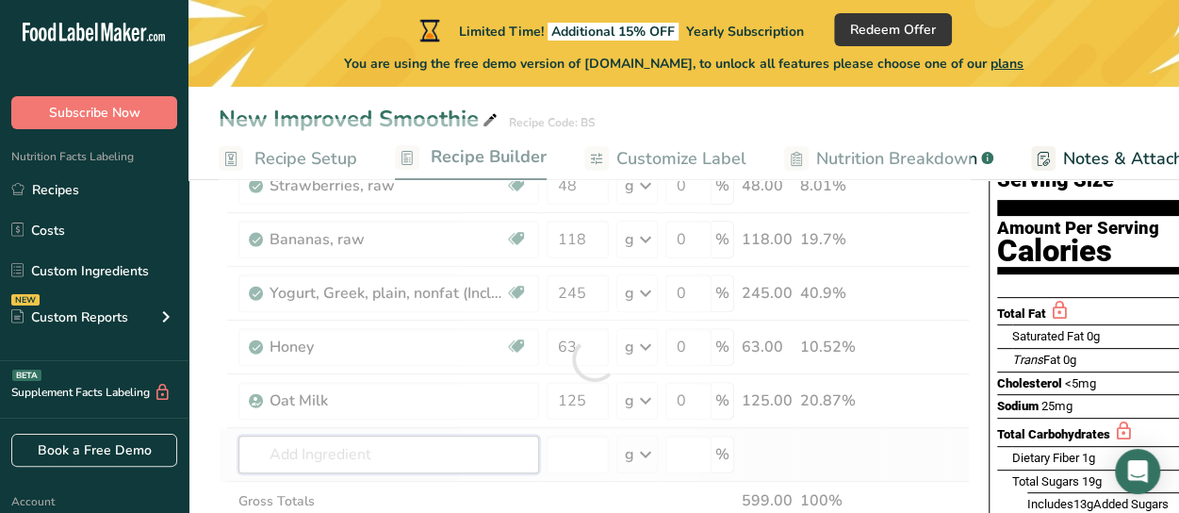
click at [336, 456] on div "Ingredient * Amount * Unit * Waste * .a-a{fill:#347362;}.b-a{fill:#fff;} Grams …" at bounding box center [594, 359] width 751 height 481
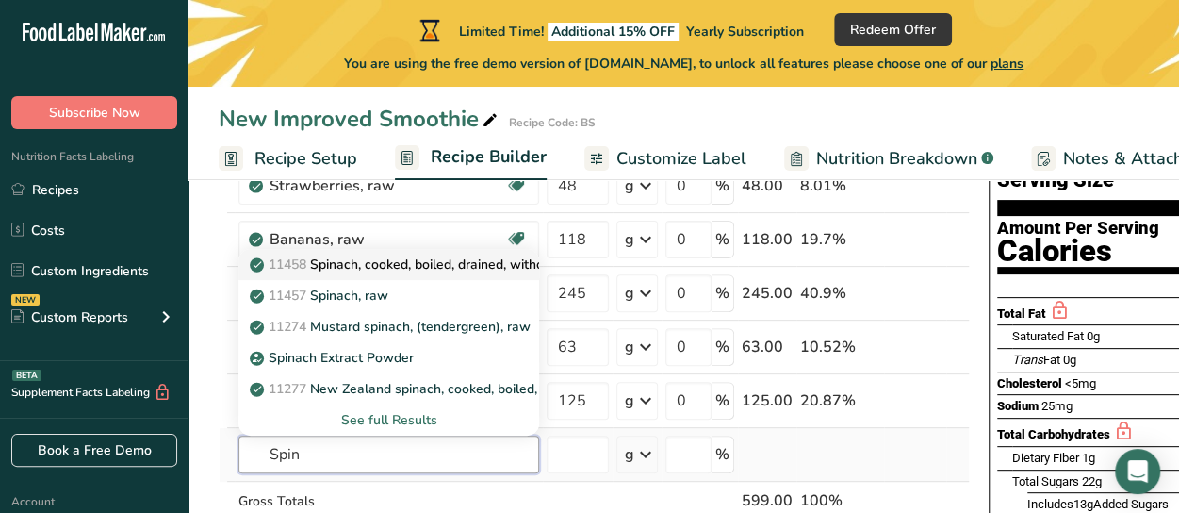
type input "Spin"
click at [346, 271] on p "11458 Spinach, cooked, boiled, drained, without salt" at bounding box center [418, 265] width 329 height 20
type input "Spinach, cooked, boiled, drained, without salt"
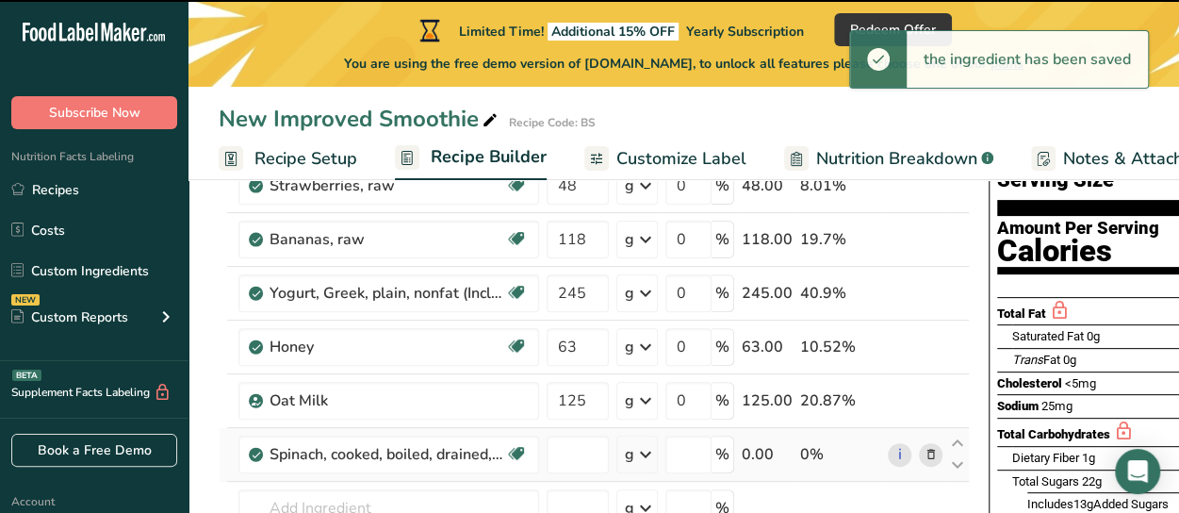
type input "0"
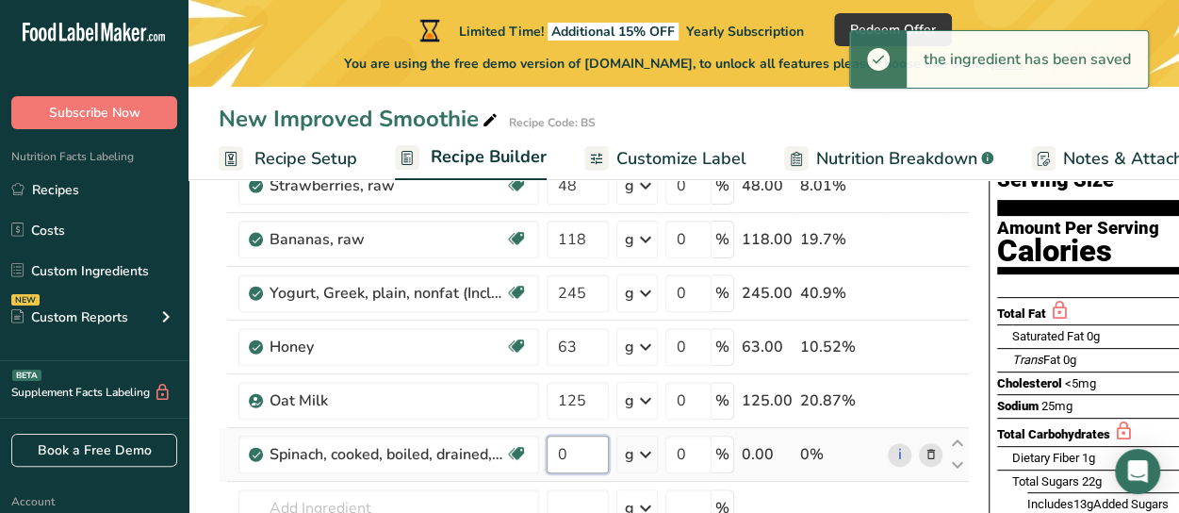
click at [569, 453] on input "0" at bounding box center [578, 455] width 62 height 38
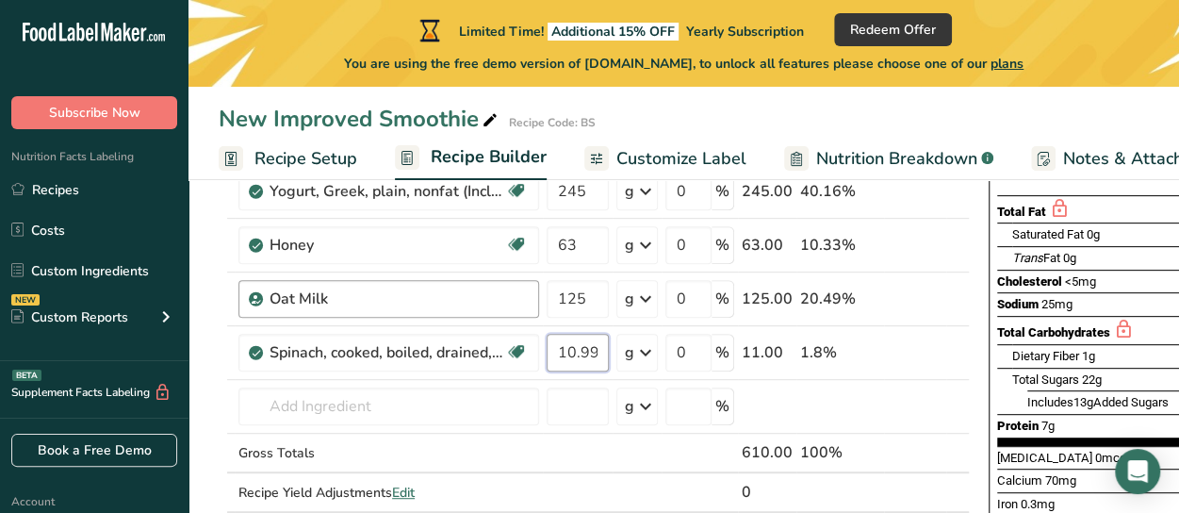
scroll to position [275, 0]
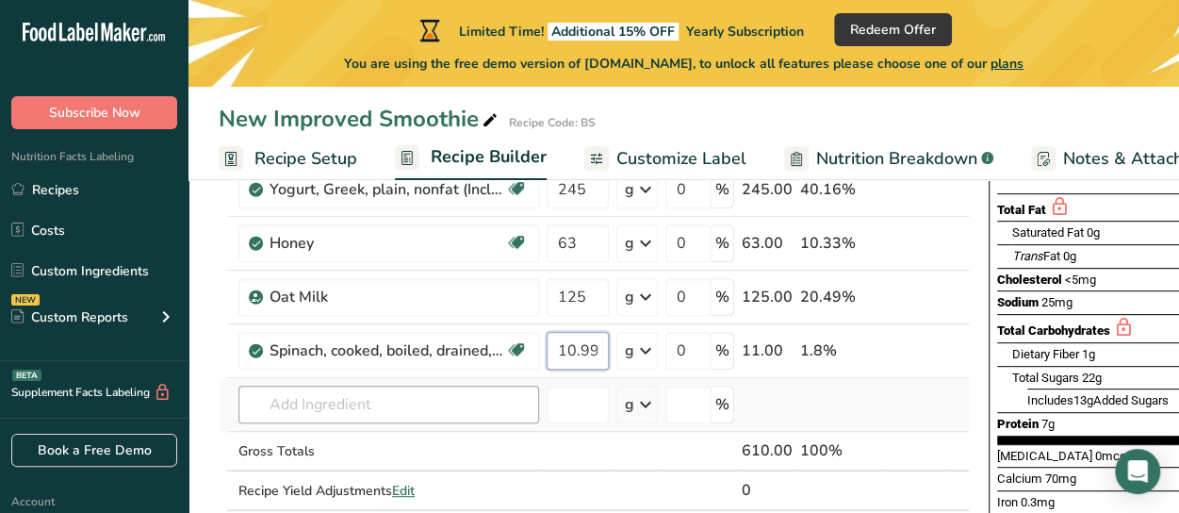
type input "10.999993"
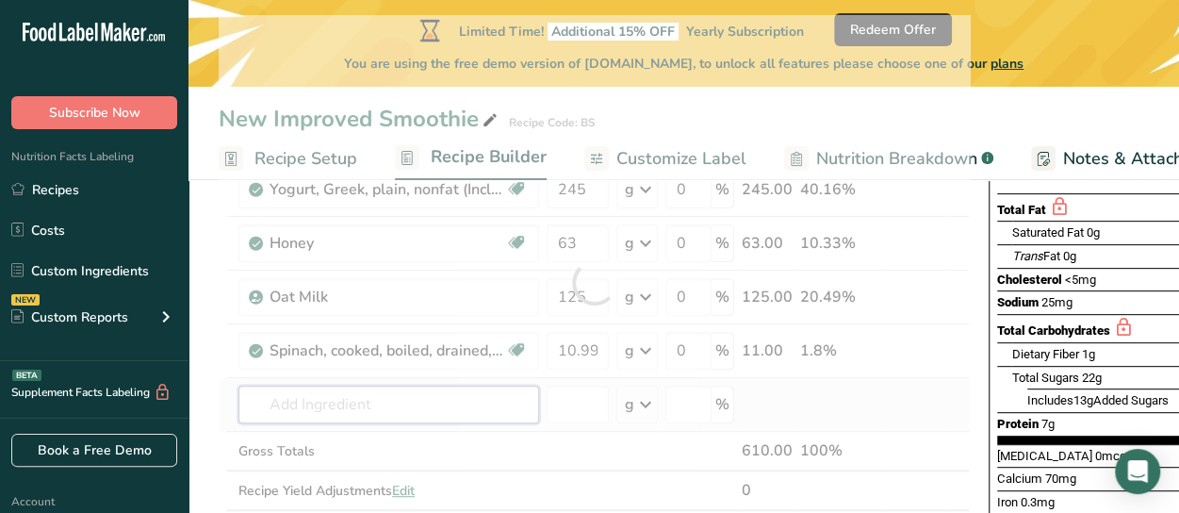
click at [330, 395] on div "Ingredient * Amount * Unit * Waste * .a-a{fill:#347362;}.b-a{fill:#fff;} Grams …" at bounding box center [594, 282] width 751 height 535
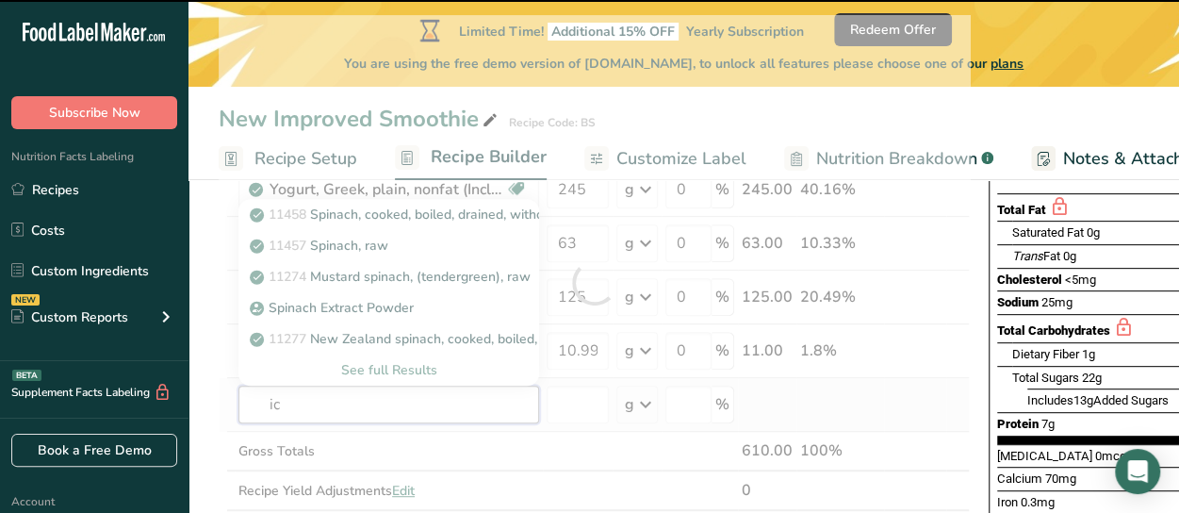
type input "ice"
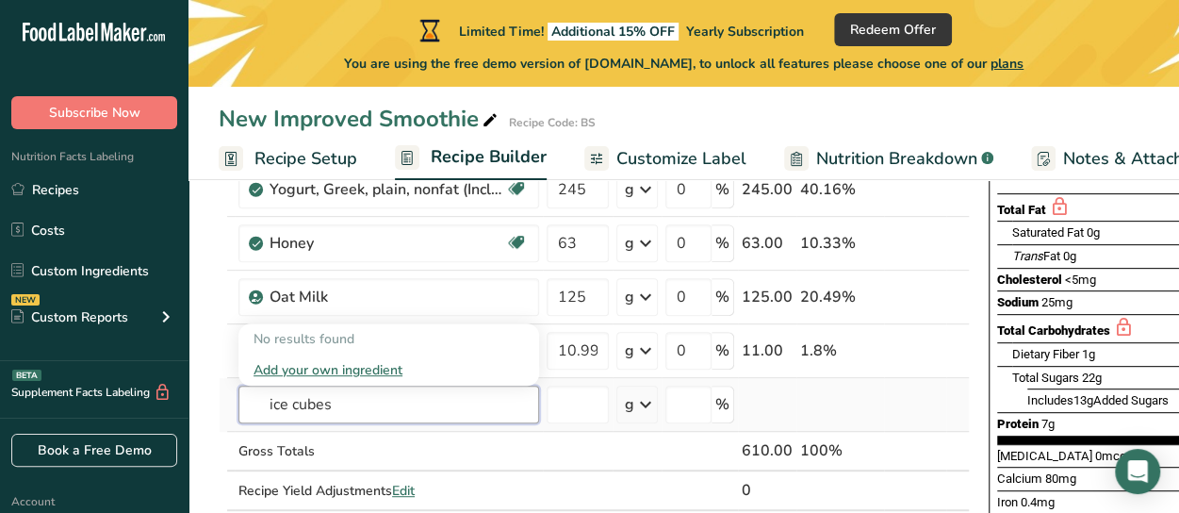
type input "ice cubes"
click at [356, 363] on div "Add your own ingredient" at bounding box center [389, 370] width 271 height 20
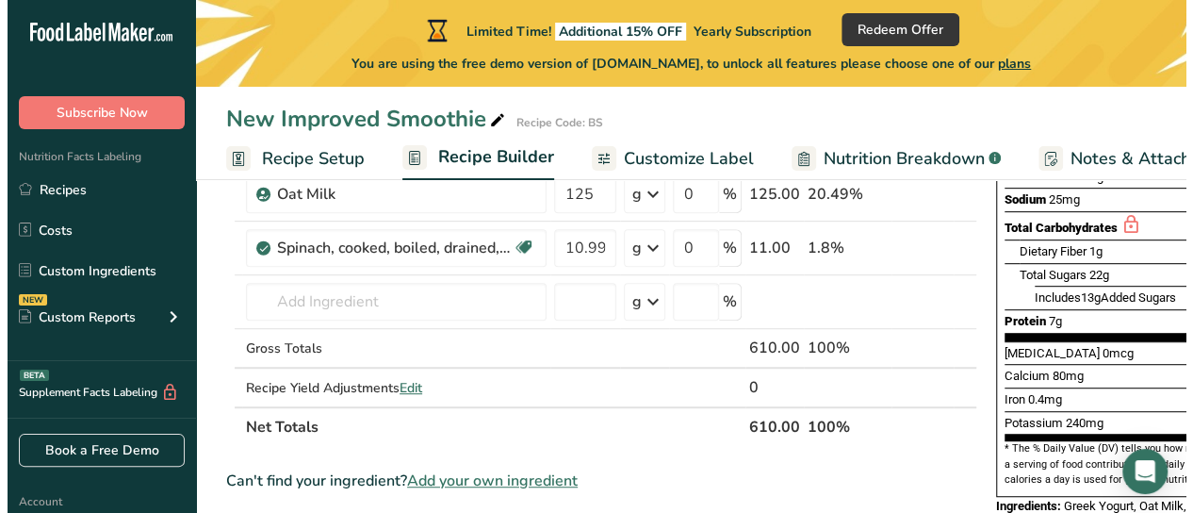
scroll to position [389, 0]
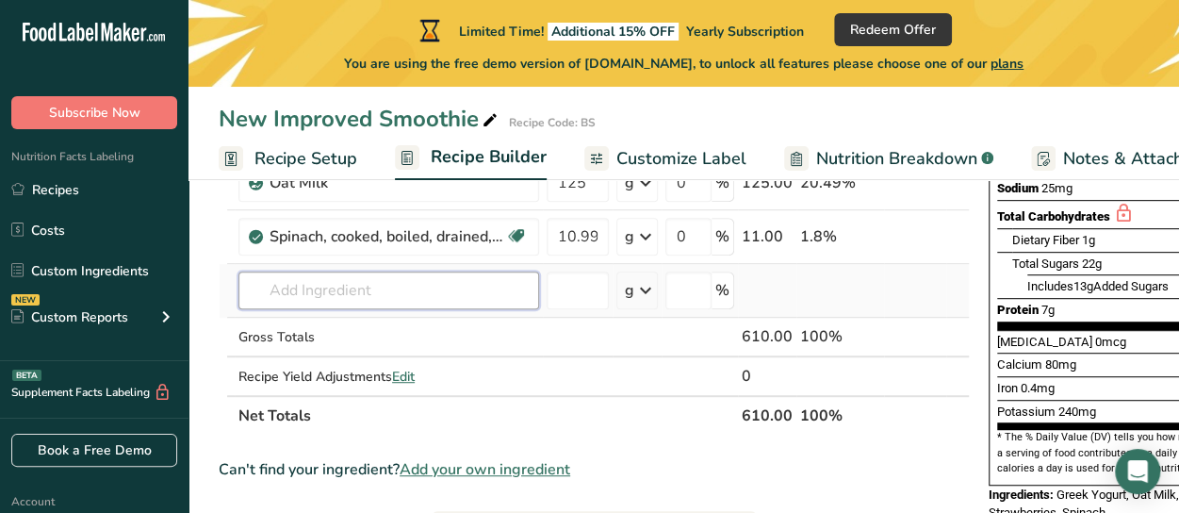
click at [346, 276] on input "text" at bounding box center [389, 291] width 301 height 38
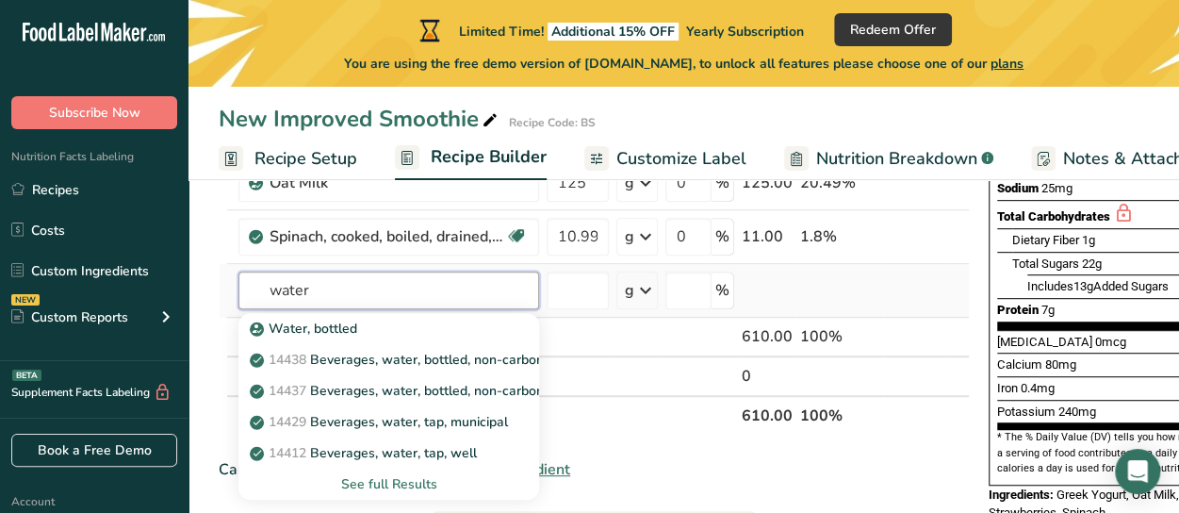
type input "water"
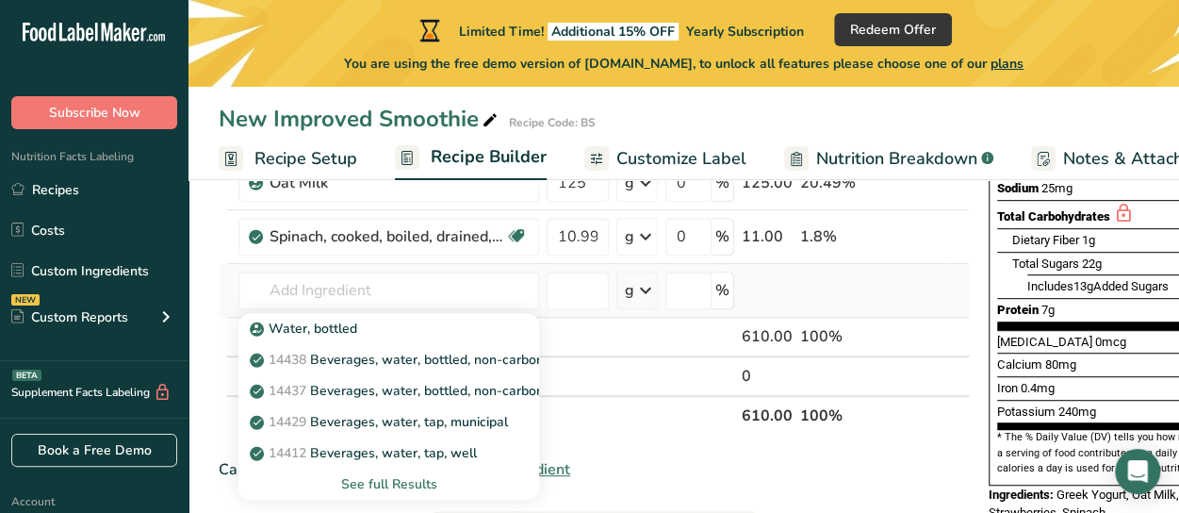
click at [379, 489] on div "See full Results" at bounding box center [389, 484] width 271 height 20
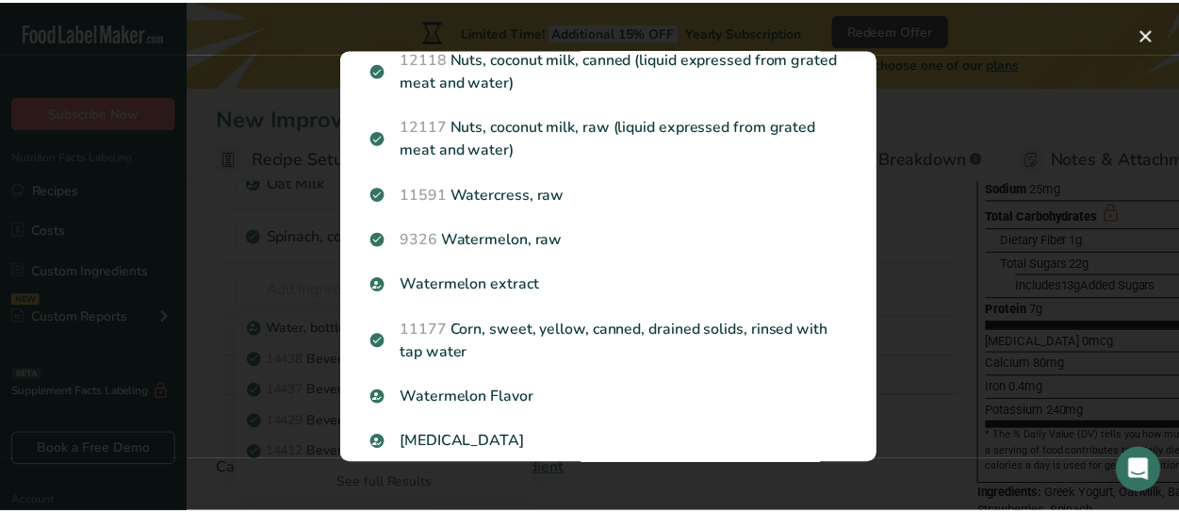
scroll to position [0, 0]
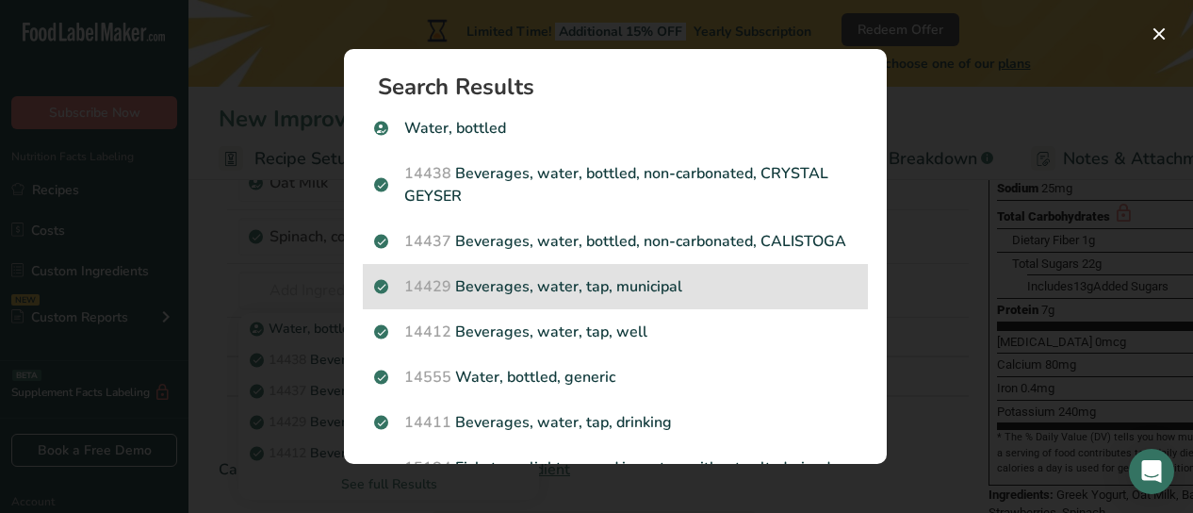
click at [573, 298] on p "14429 [GEOGRAPHIC_DATA], water, tap, municipal" at bounding box center [615, 286] width 483 height 23
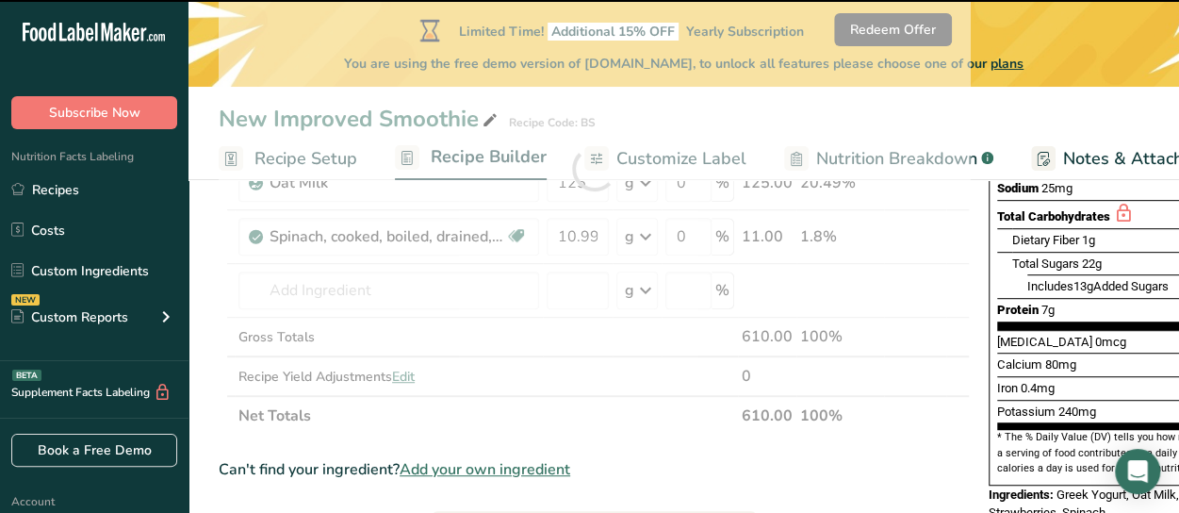
type input "0"
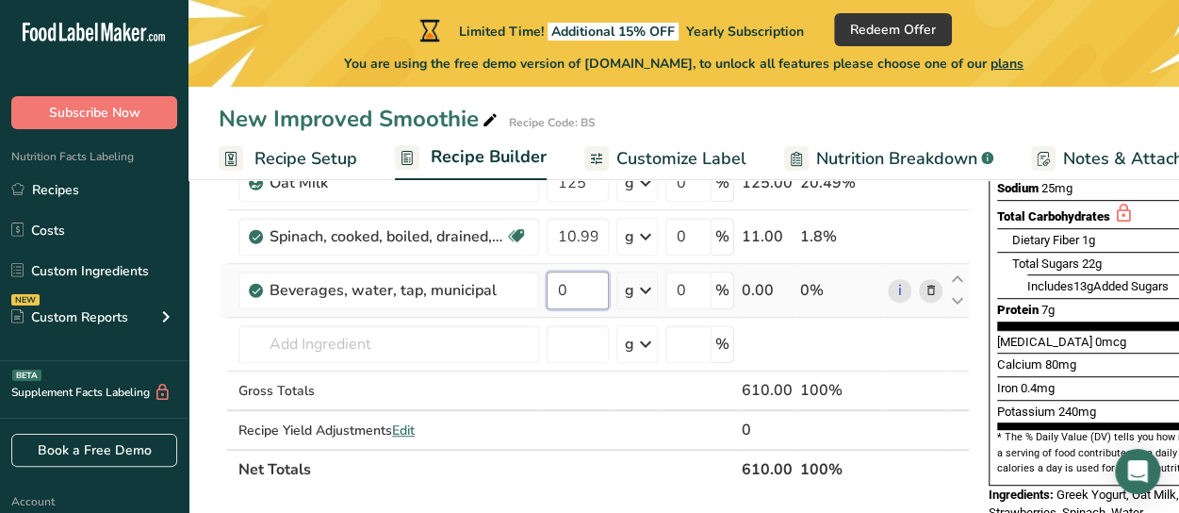
click at [573, 284] on input "0" at bounding box center [578, 291] width 62 height 38
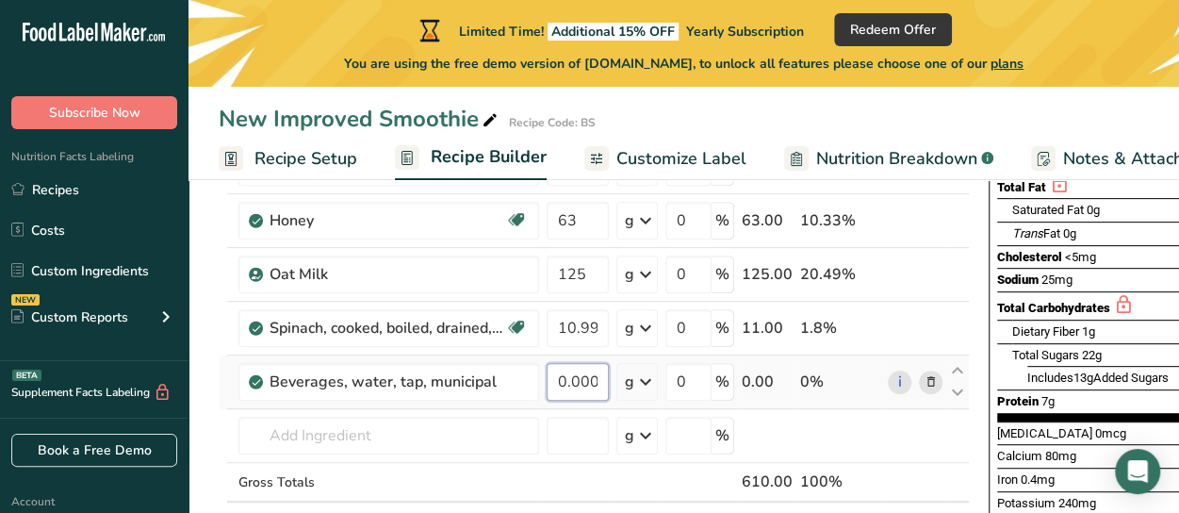
scroll to position [299, 0]
click at [559, 372] on input "0.000015" at bounding box center [578, 381] width 62 height 38
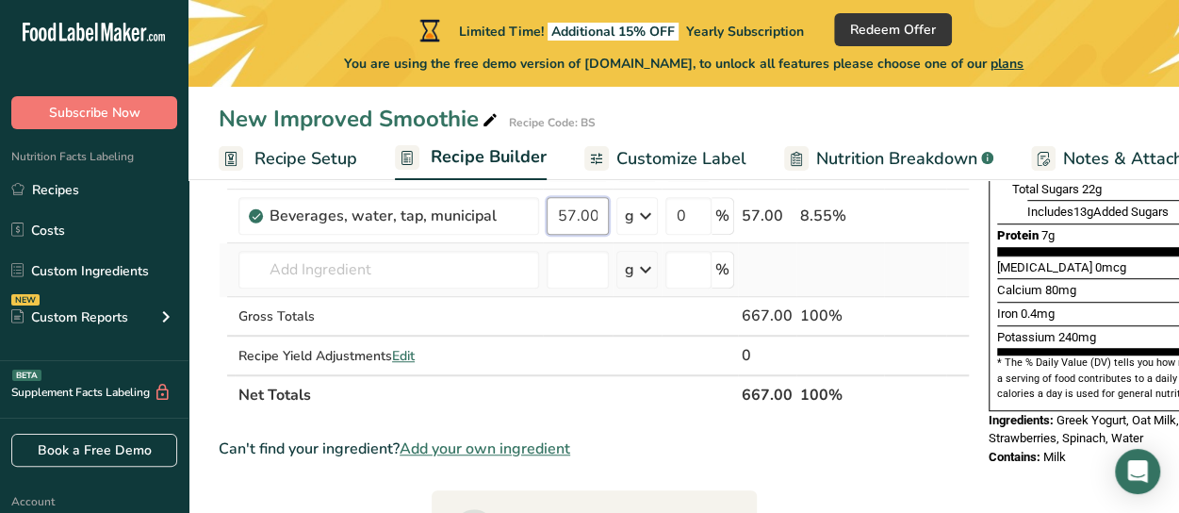
scroll to position [470, 0]
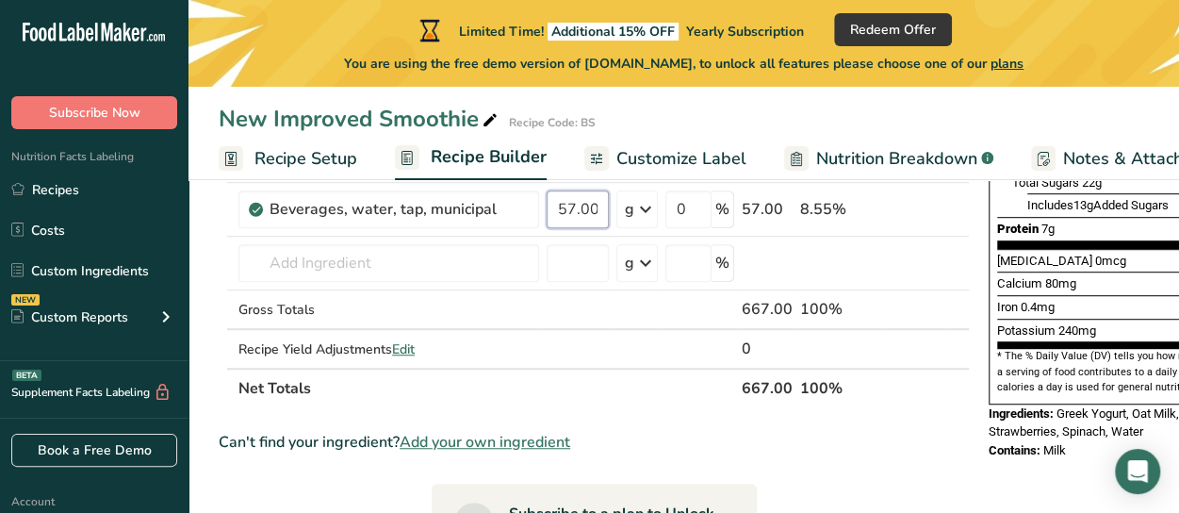
type input "57.000015"
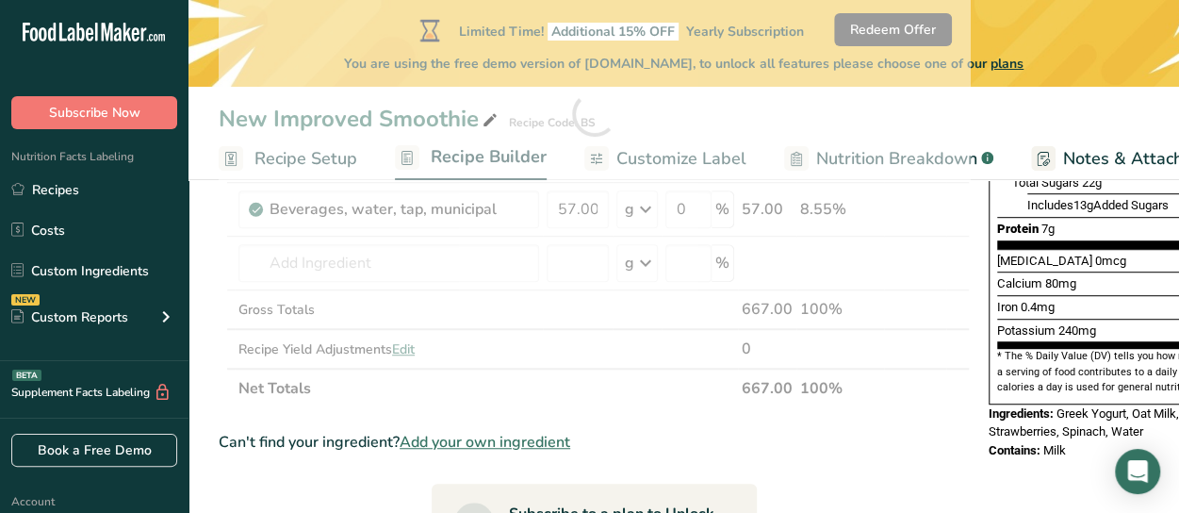
click at [595, 396] on div "Ingredient * Amount * Unit * Waste * .a-a{fill:#347362;}.b-a{fill:#fff;} Grams …" at bounding box center [594, 114] width 751 height 588
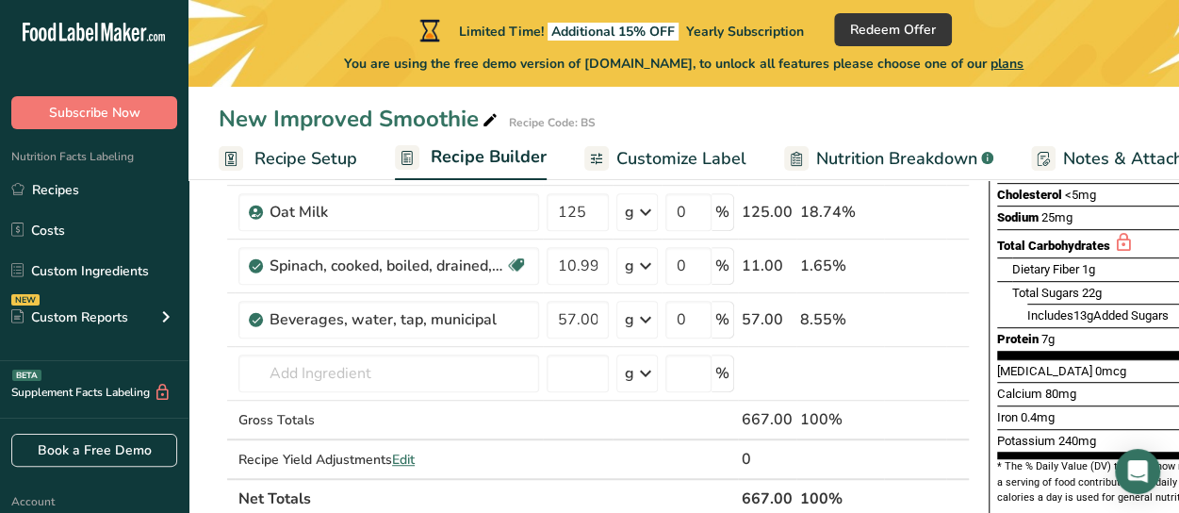
scroll to position [0, 0]
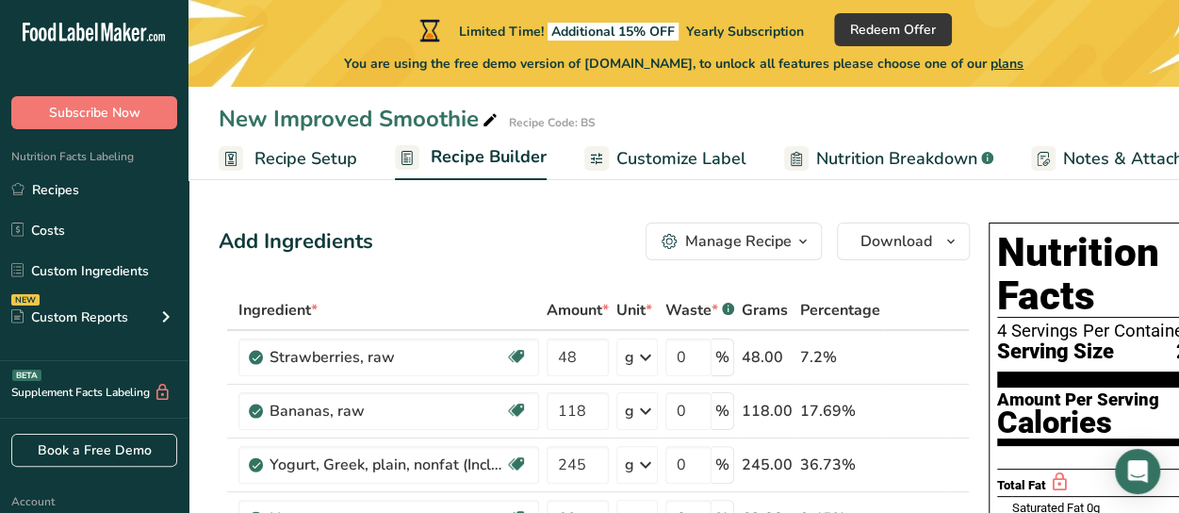
click at [802, 241] on icon "button" at bounding box center [803, 242] width 15 height 24
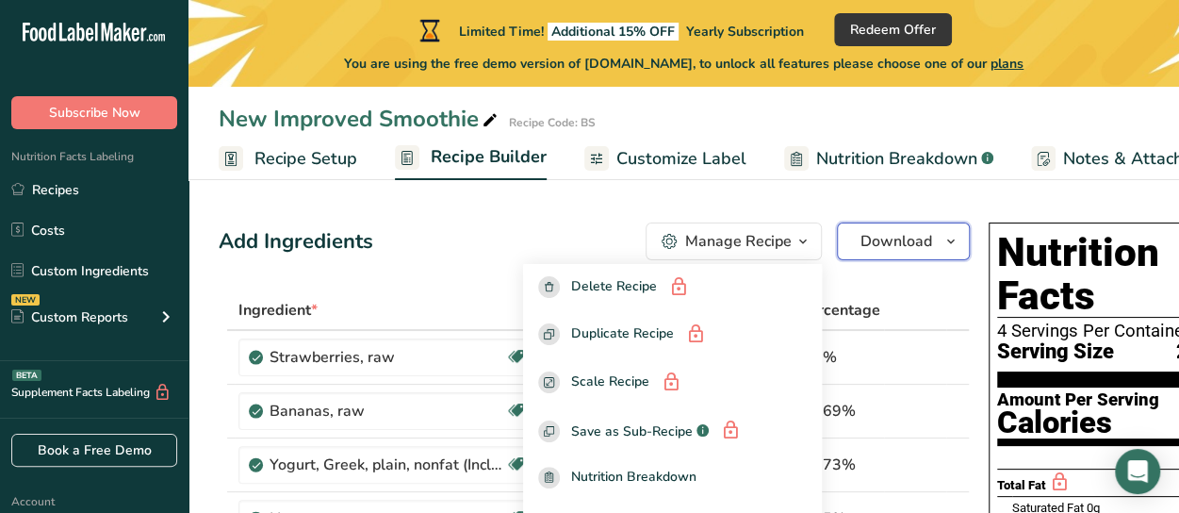
click at [913, 237] on span "Download" at bounding box center [897, 241] width 72 height 23
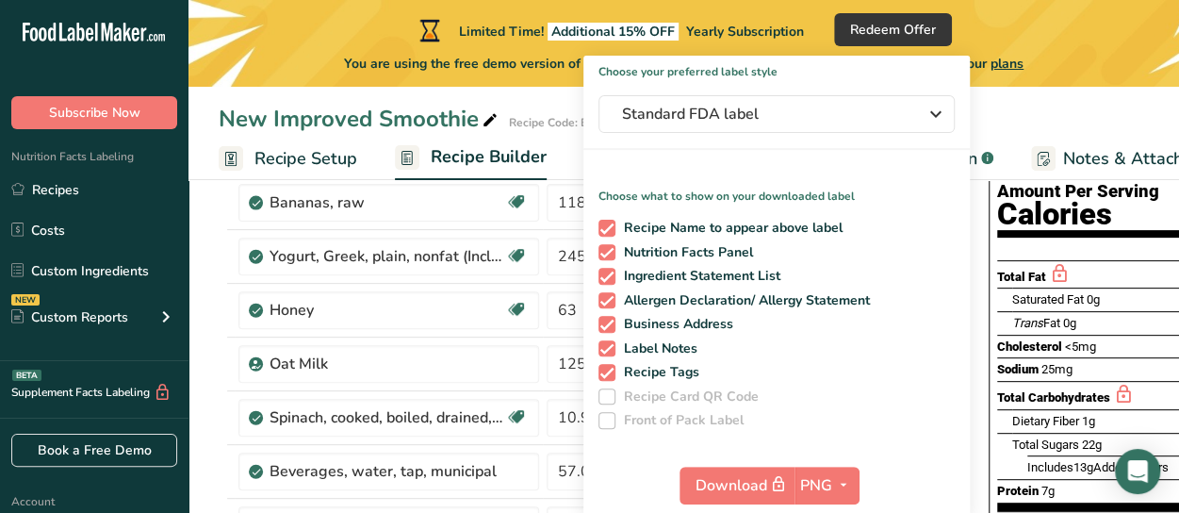
scroll to position [255, 0]
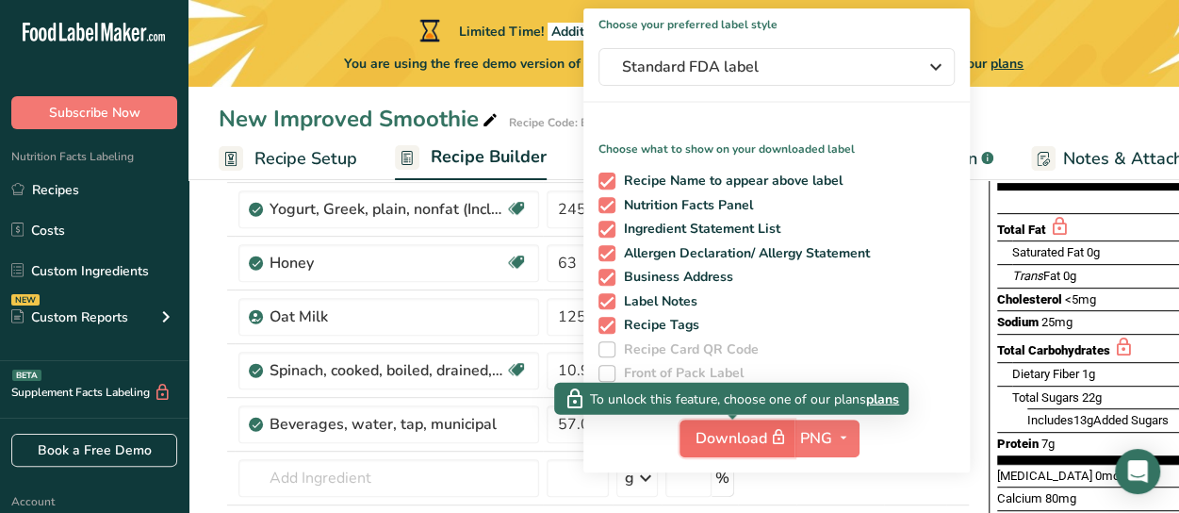
click at [737, 438] on span "Download" at bounding box center [743, 438] width 94 height 24
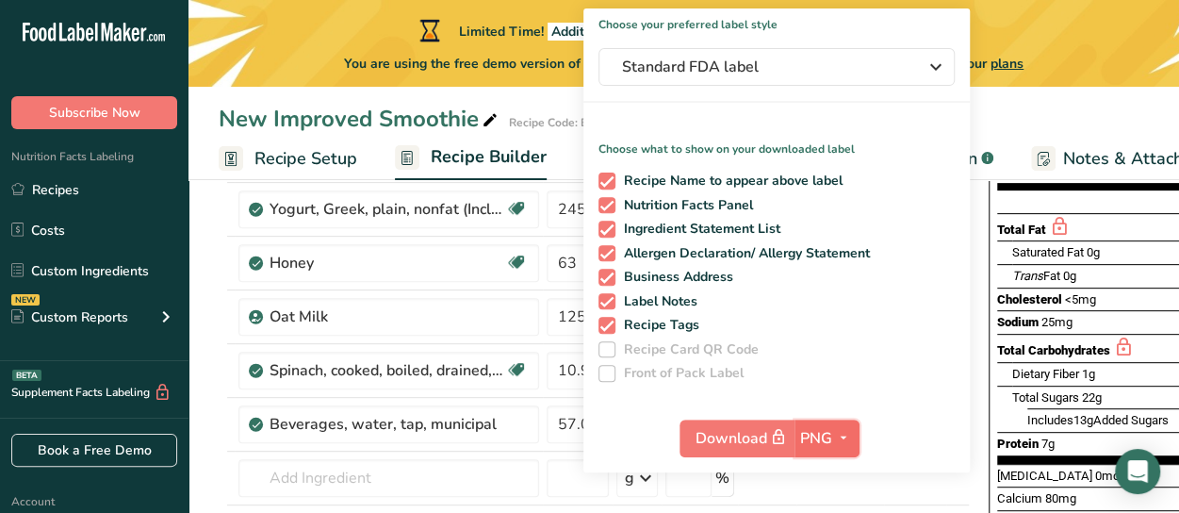
click at [801, 438] on span "PNG" at bounding box center [816, 438] width 32 height 23
click at [829, 474] on link "PNG" at bounding box center [829, 476] width 60 height 31
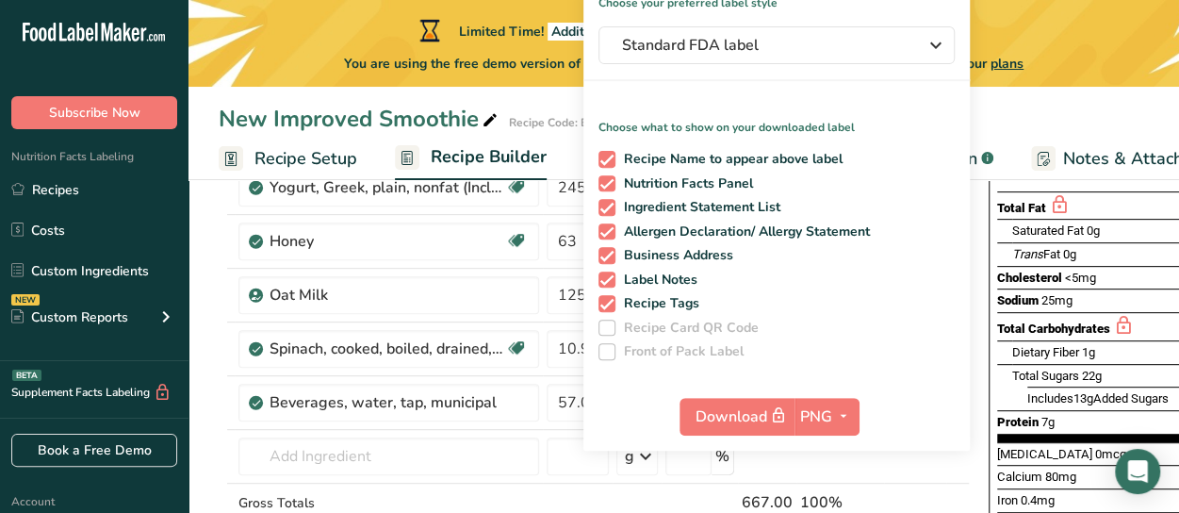
scroll to position [0, 99]
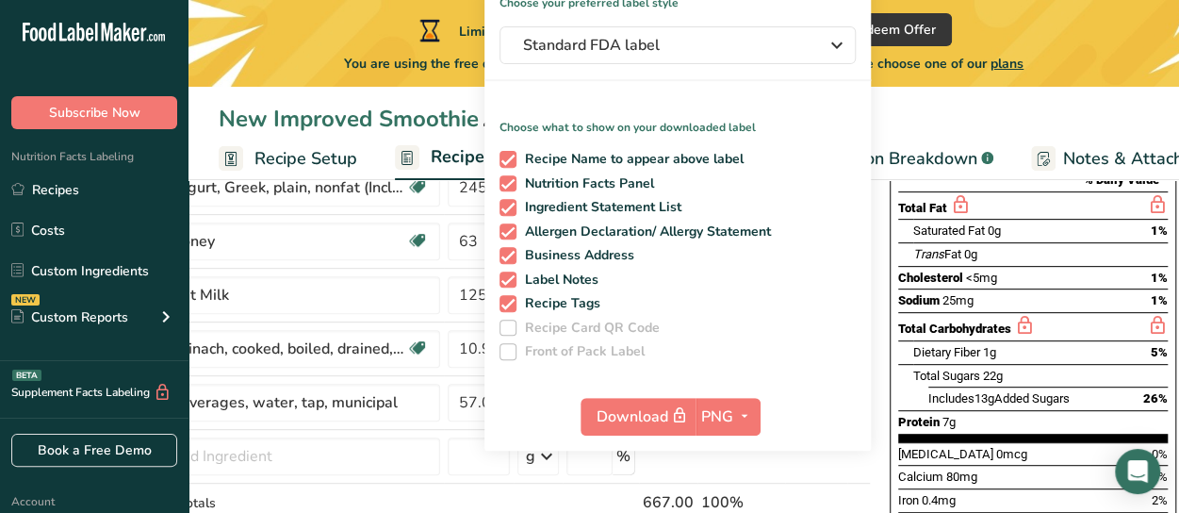
drag, startPoint x: 922, startPoint y: 139, endPoint x: 961, endPoint y: 283, distance: 149.3
click at [922, 139] on link "Nutrition Breakdown .a-a{fill:#347362;}.b-a{fill:#fff;}" at bounding box center [888, 159] width 209 height 42
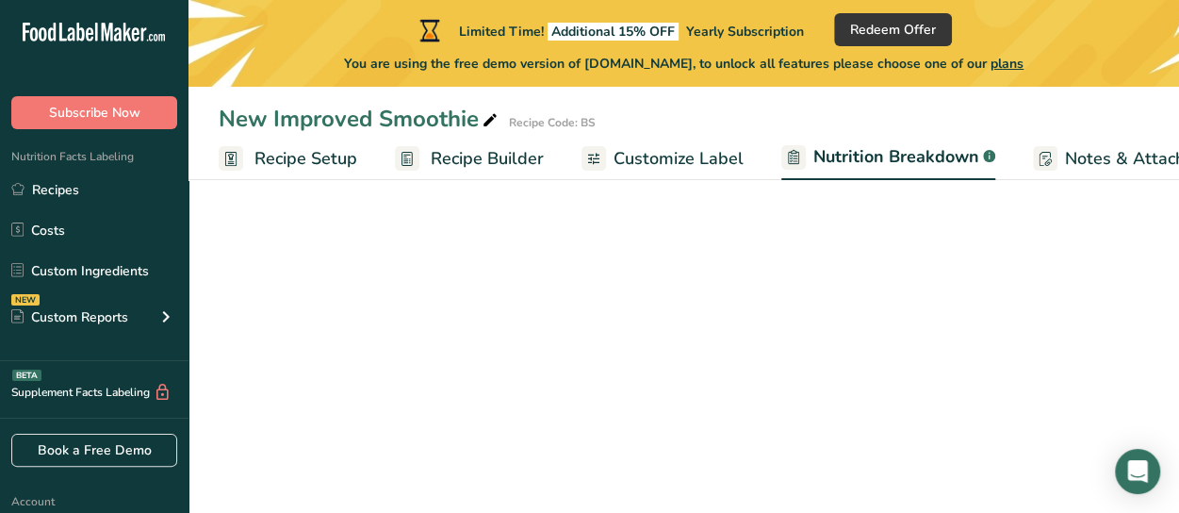
scroll to position [0, 228]
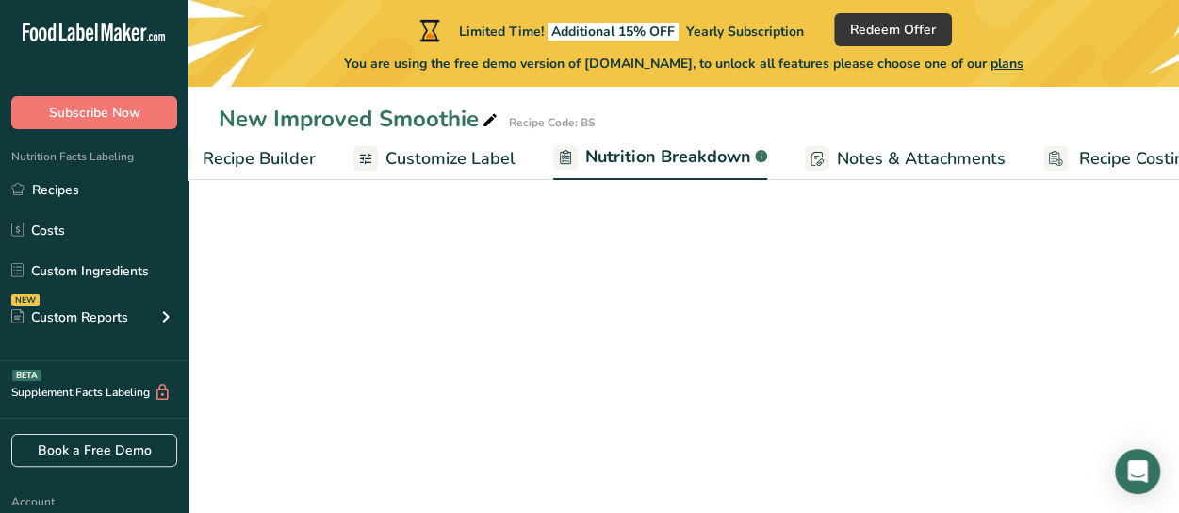
select select "Calories"
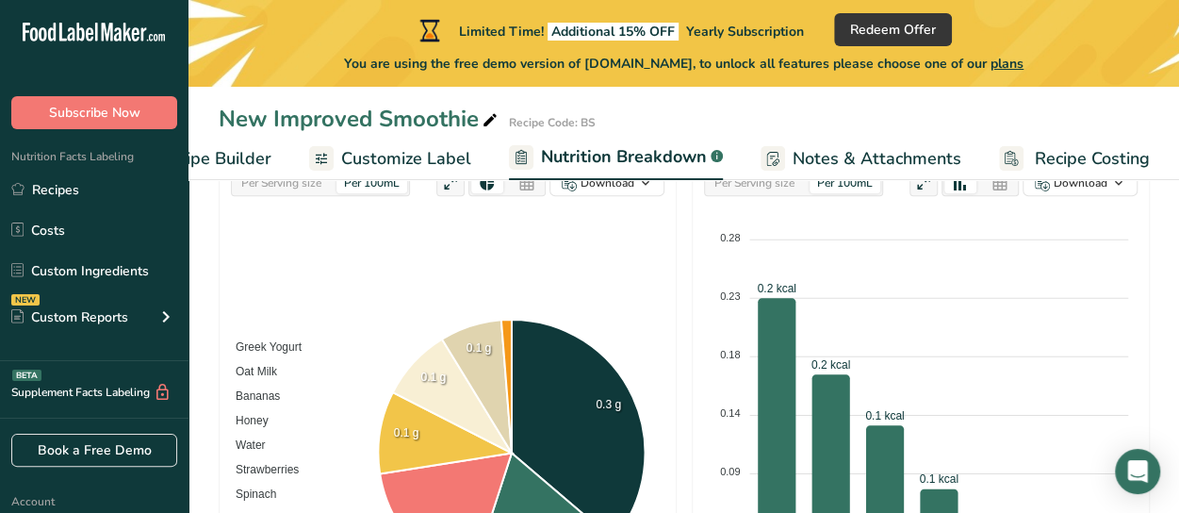
scroll to position [471, 0]
click at [409, 161] on span "Customize Label" at bounding box center [406, 158] width 130 height 25
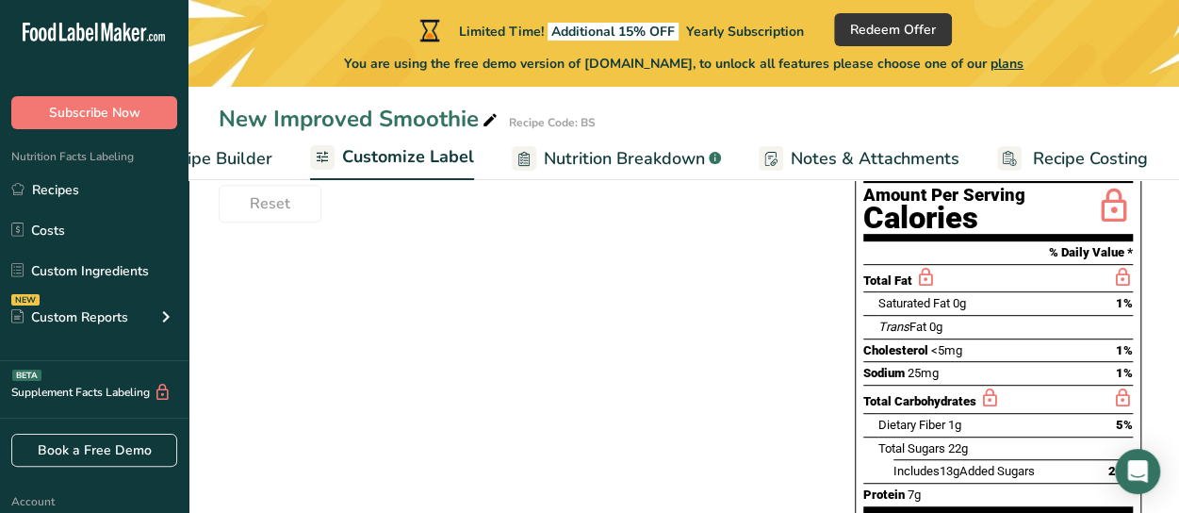
scroll to position [315, 0]
